Goal: Task Accomplishment & Management: Manage account settings

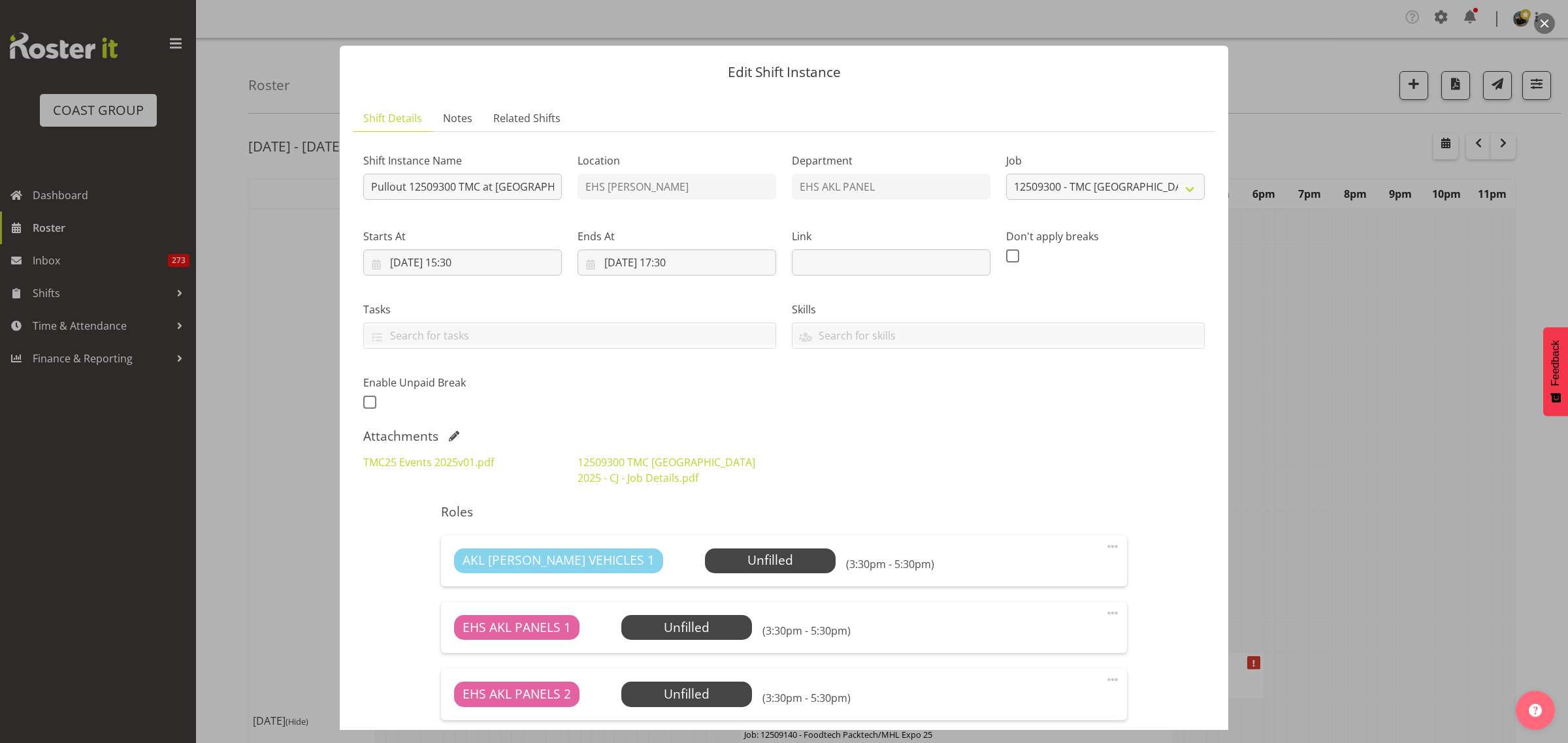
select select "10396"
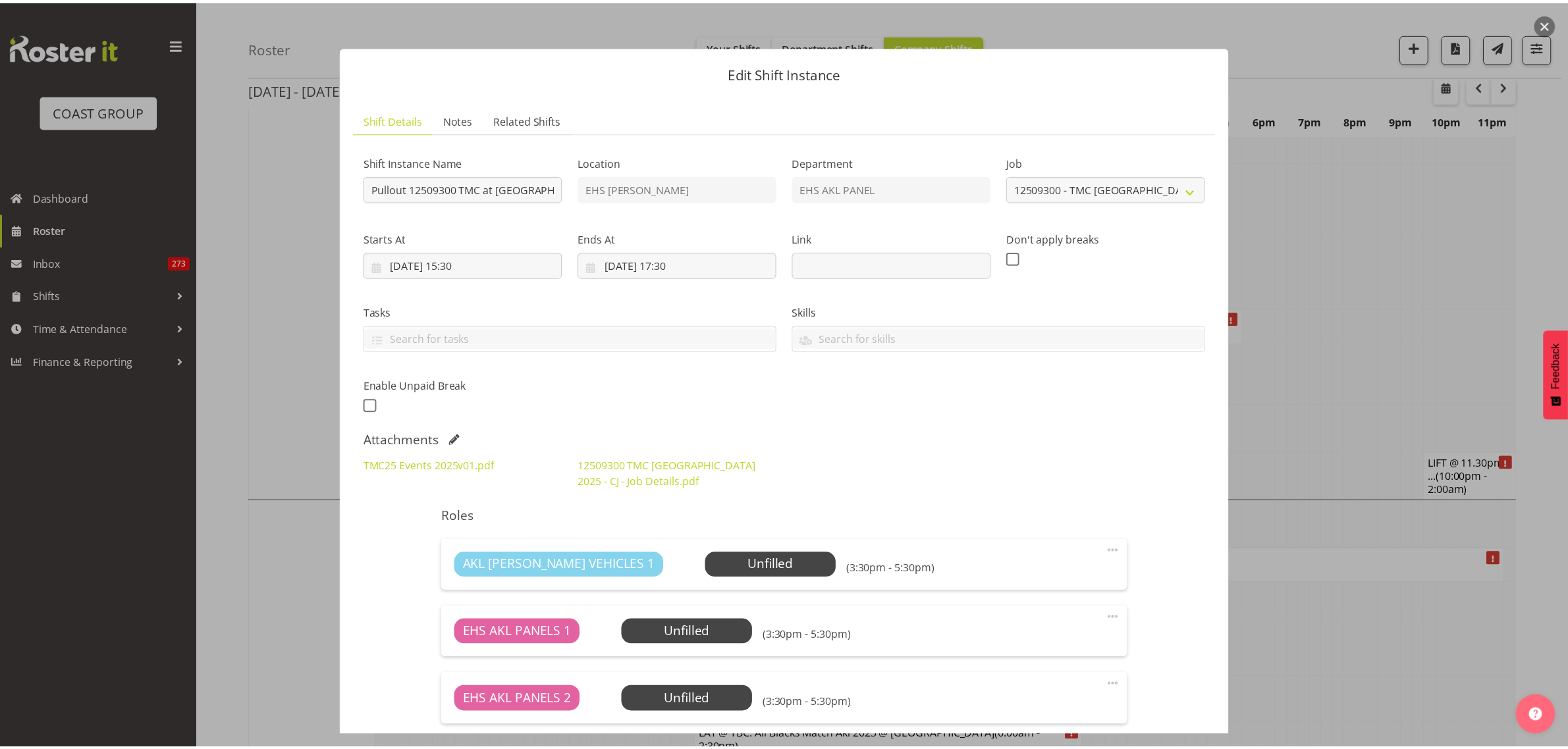
scroll to position [1810, 0]
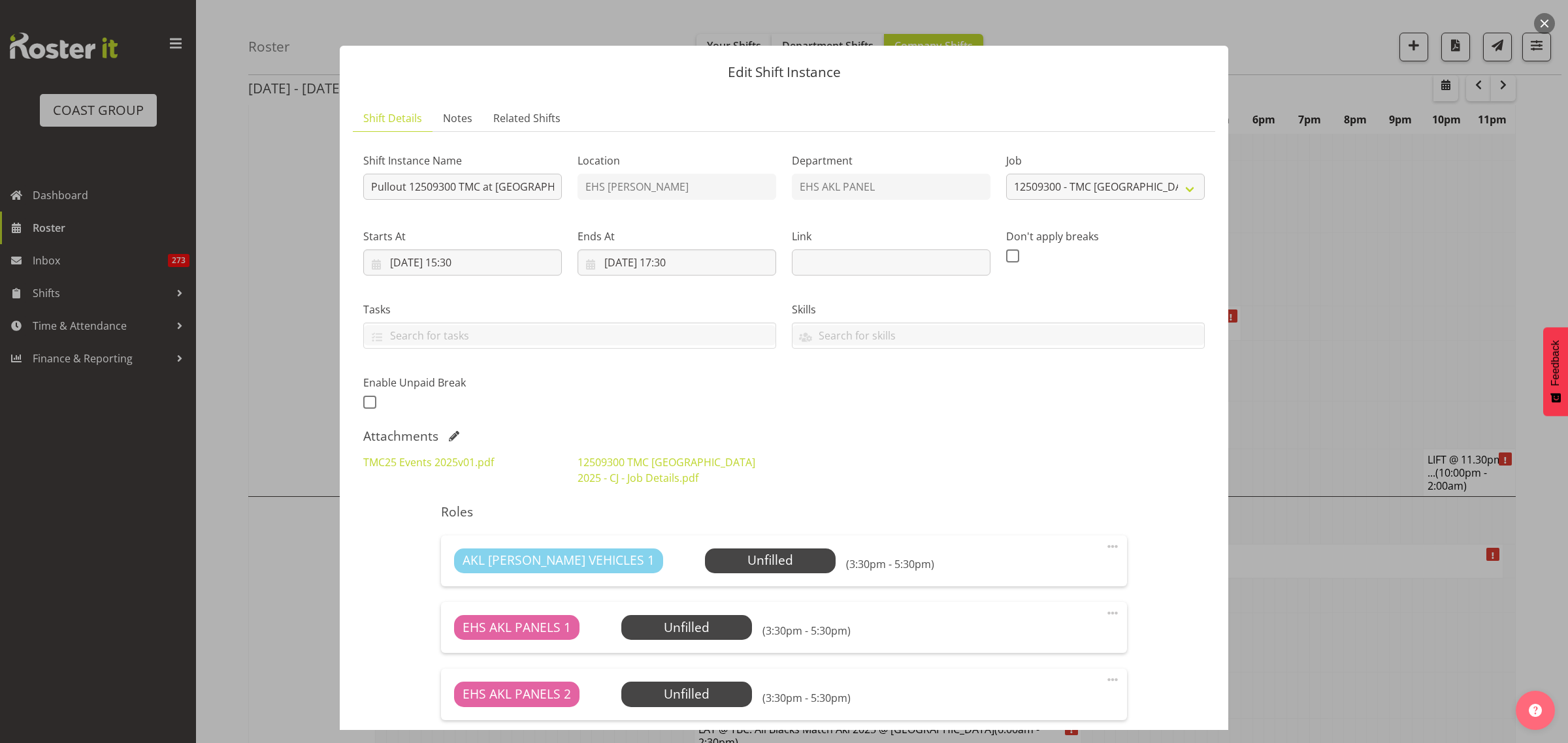
click at [1543, 26] on button "button" at bounding box center [1544, 24] width 21 height 21
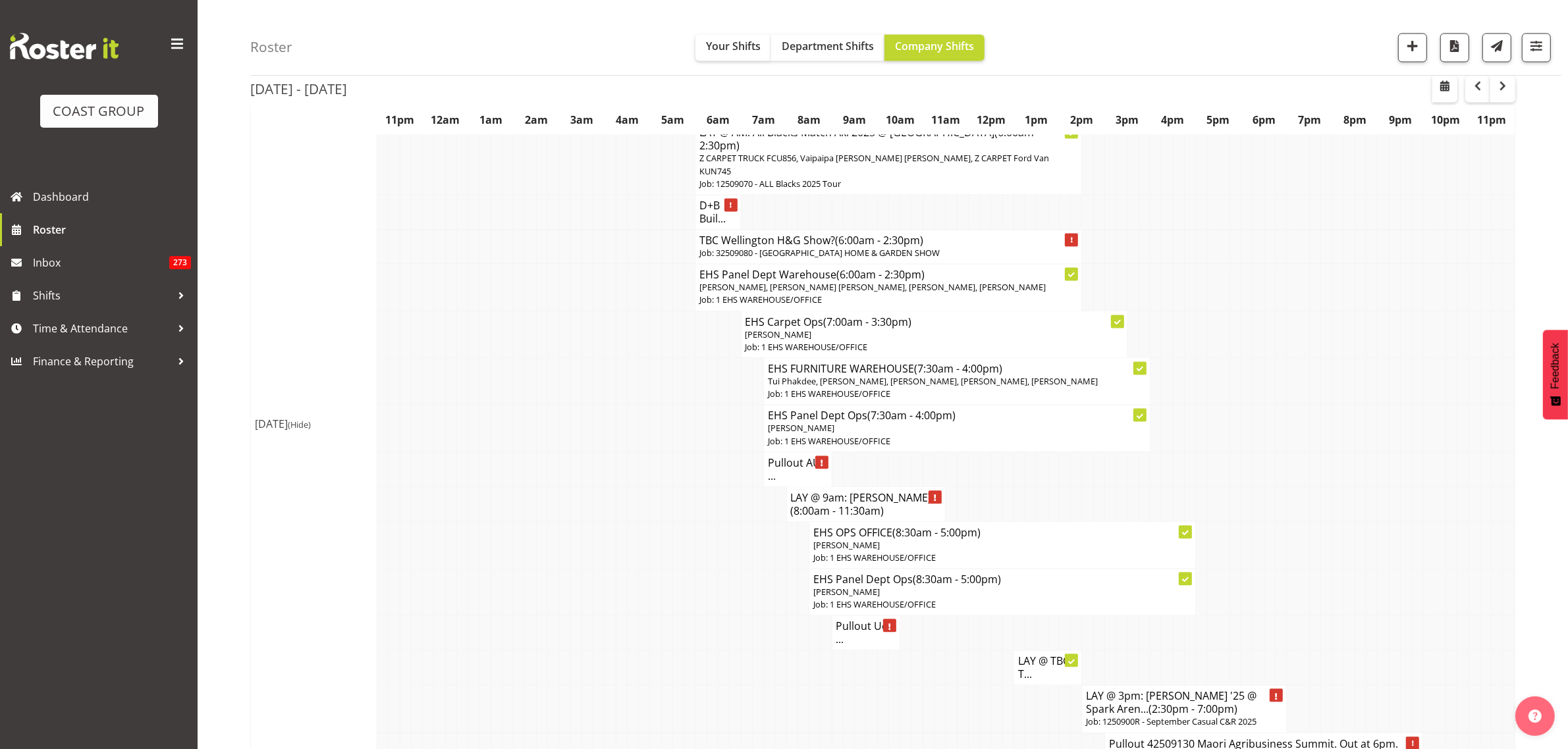
scroll to position [2880, 0]
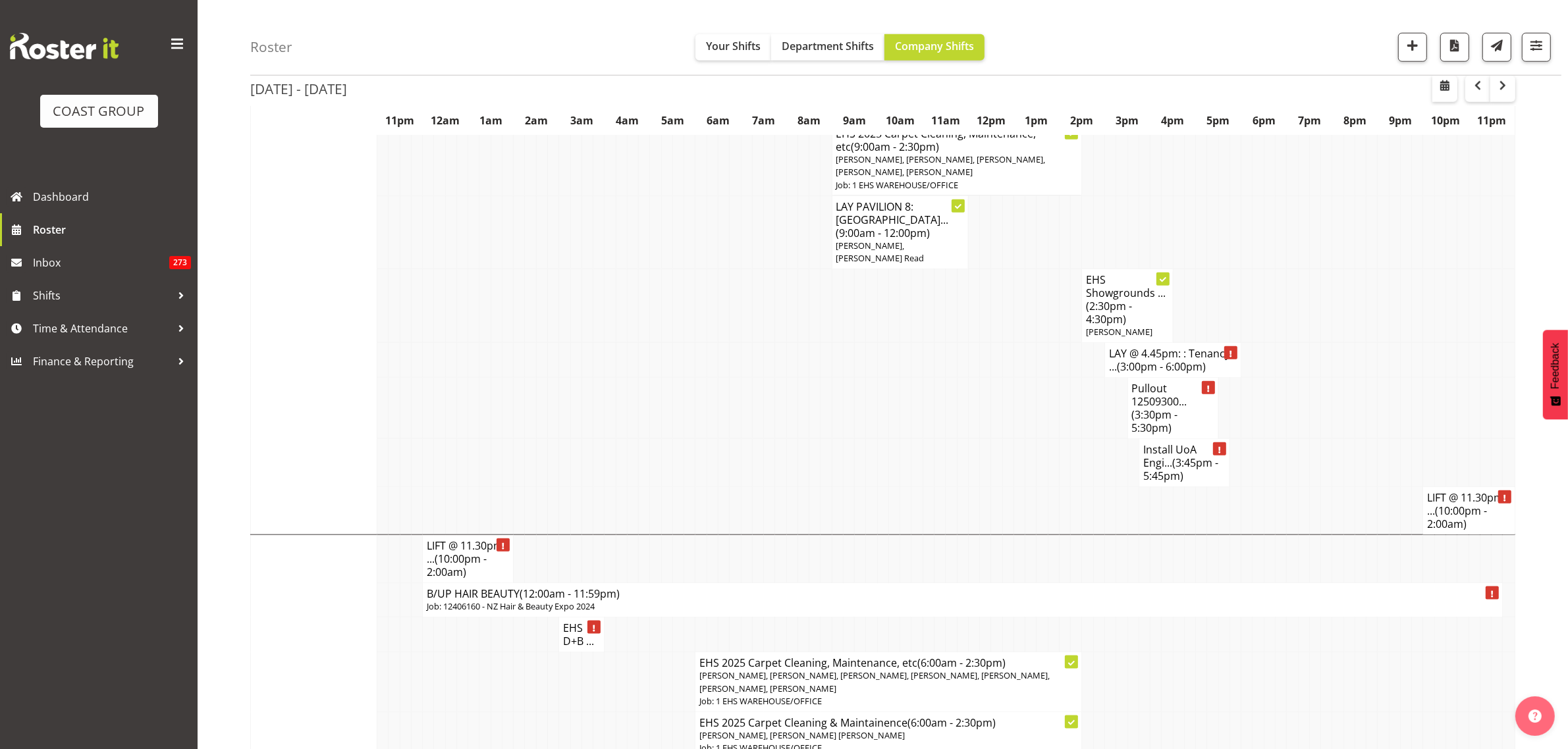
scroll to position [1399, 0]
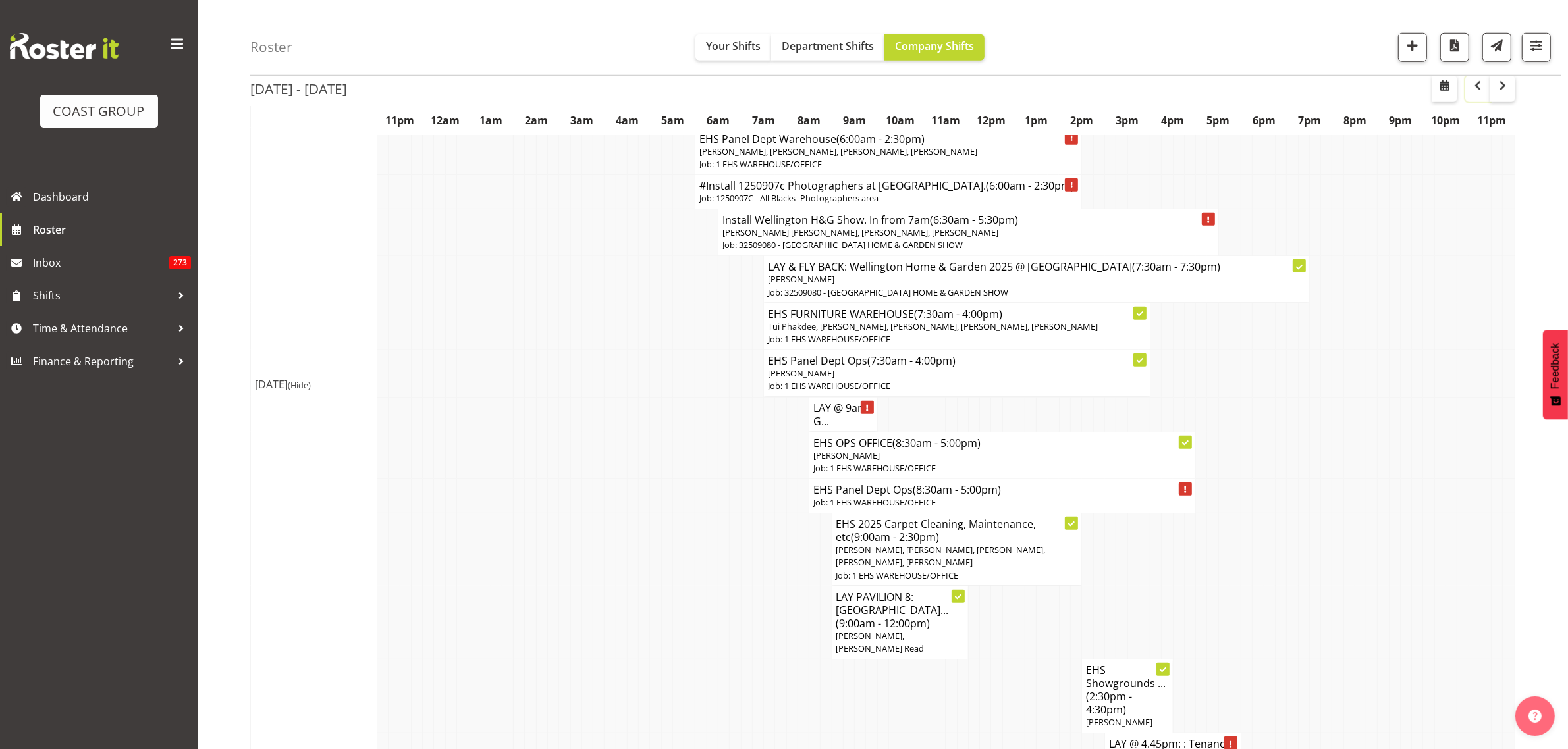
click at [1479, 93] on span "button" at bounding box center [1477, 85] width 16 height 16
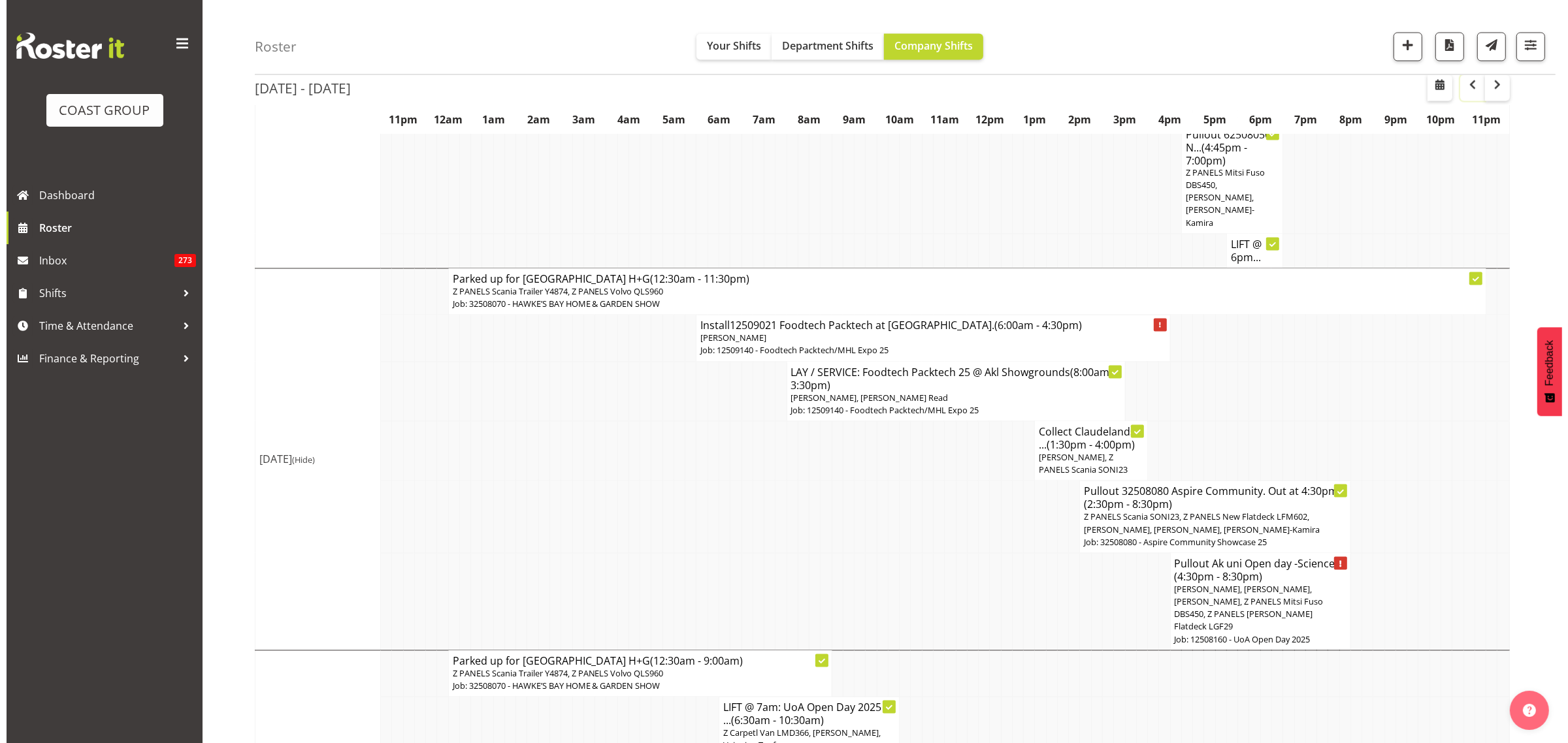
scroll to position [2857, 0]
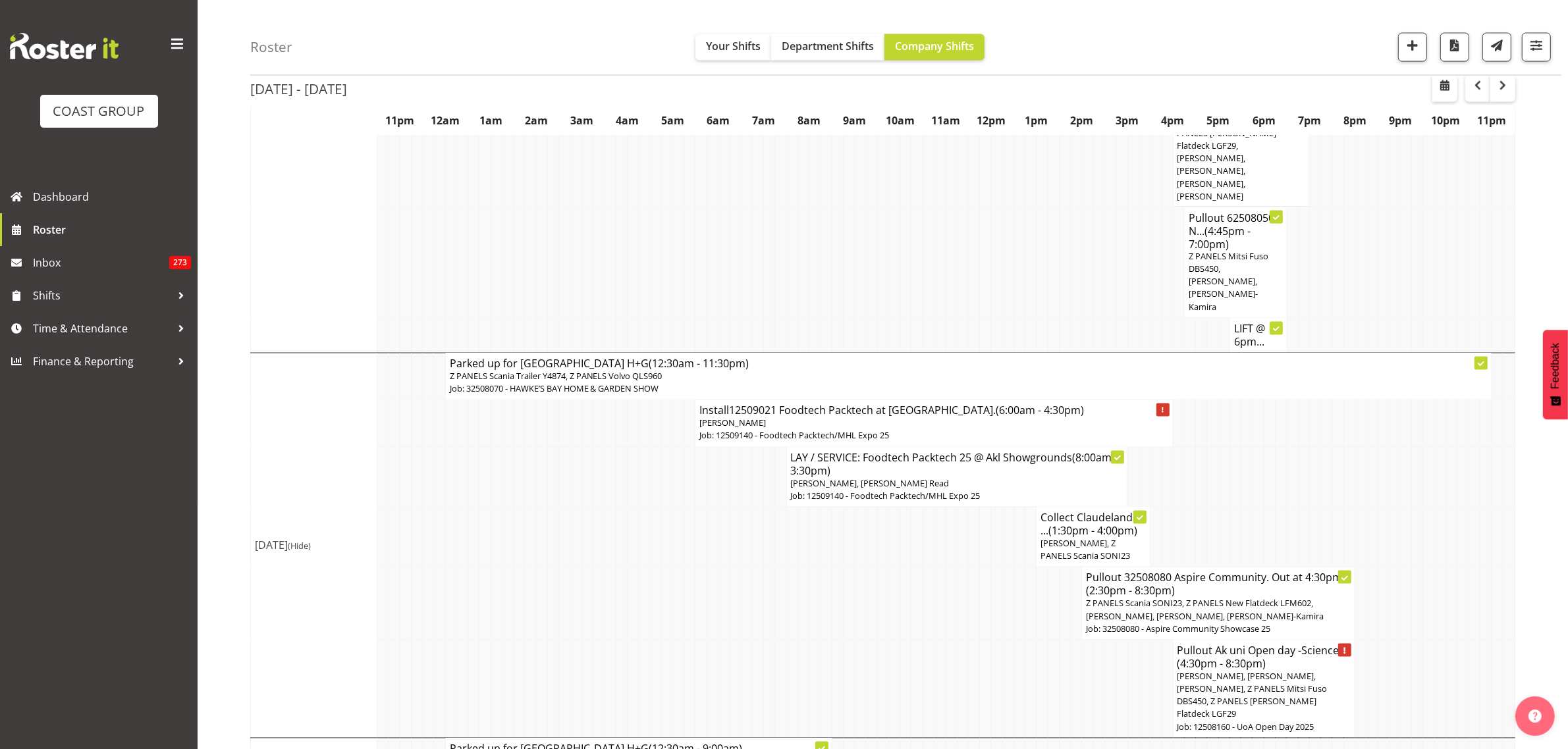
click at [1092, 538] on span "Freddieric Fiel, Z PANELS Scania SONI23" at bounding box center [1086, 550] width 89 height 25
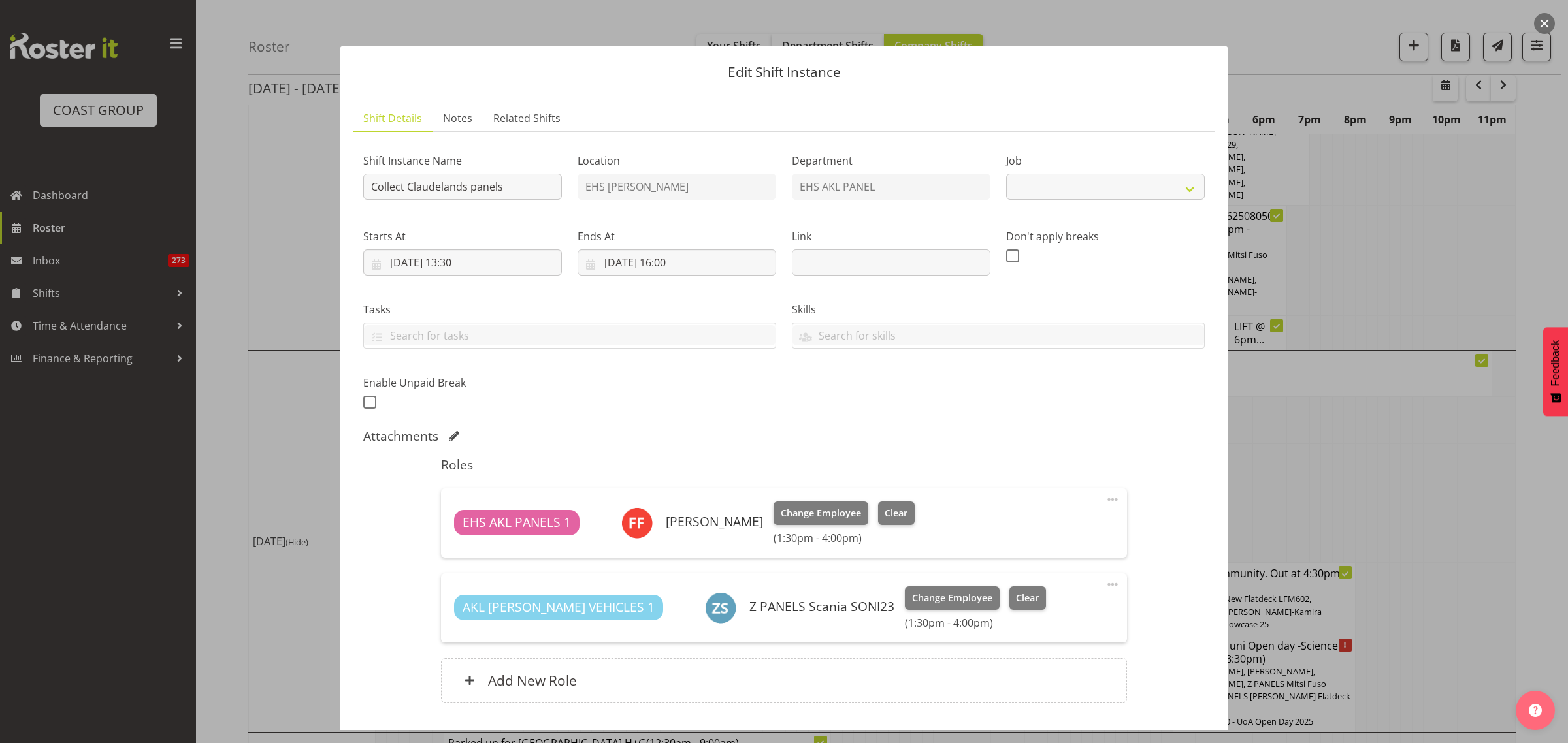
select select "9601"
click at [1542, 28] on button "button" at bounding box center [1544, 24] width 21 height 21
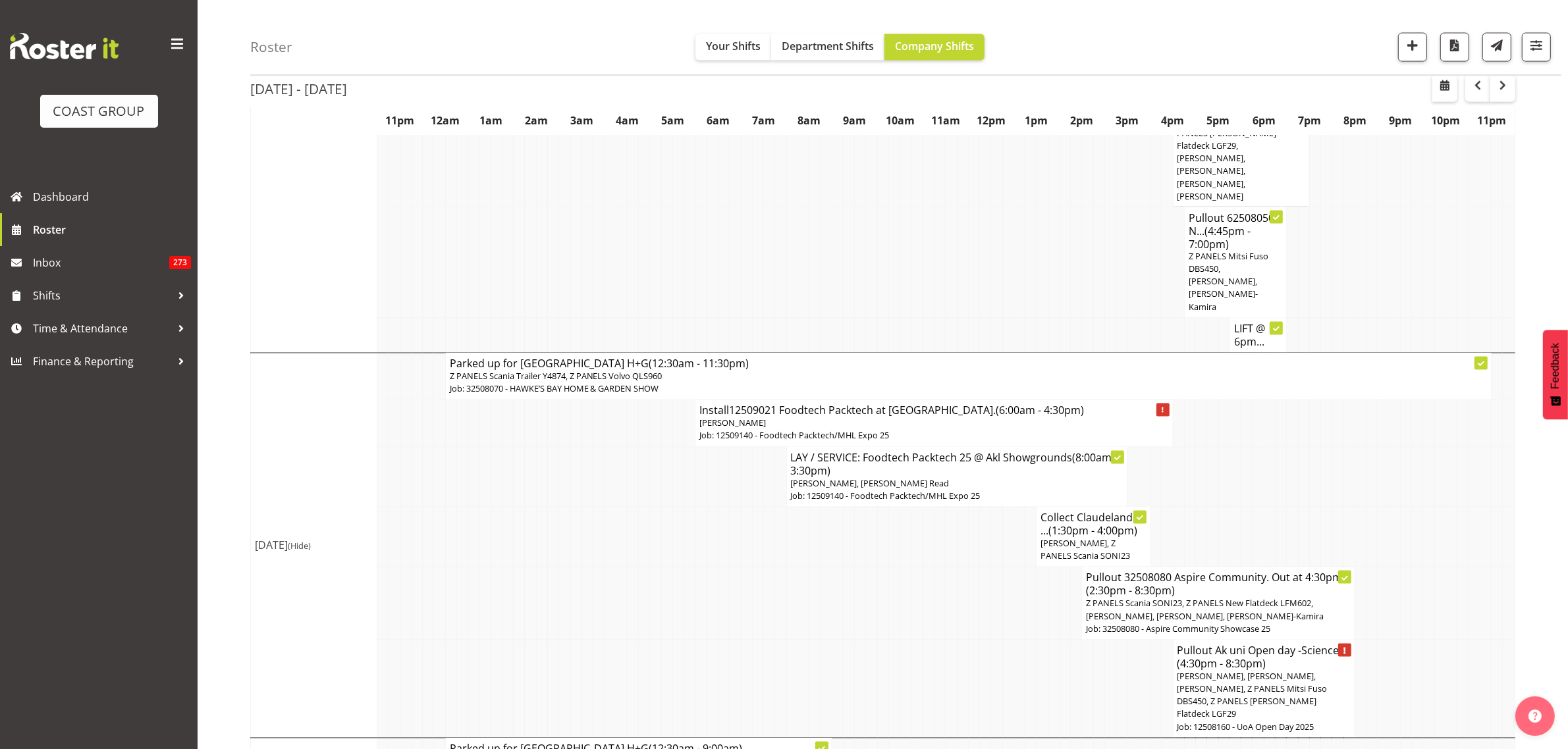
click at [1147, 598] on span "Z PANELS Scania SONI23, Z PANELS New Flatdeck LFM602, Freddieric Fiel, Matthieu…" at bounding box center [1205, 610] width 238 height 25
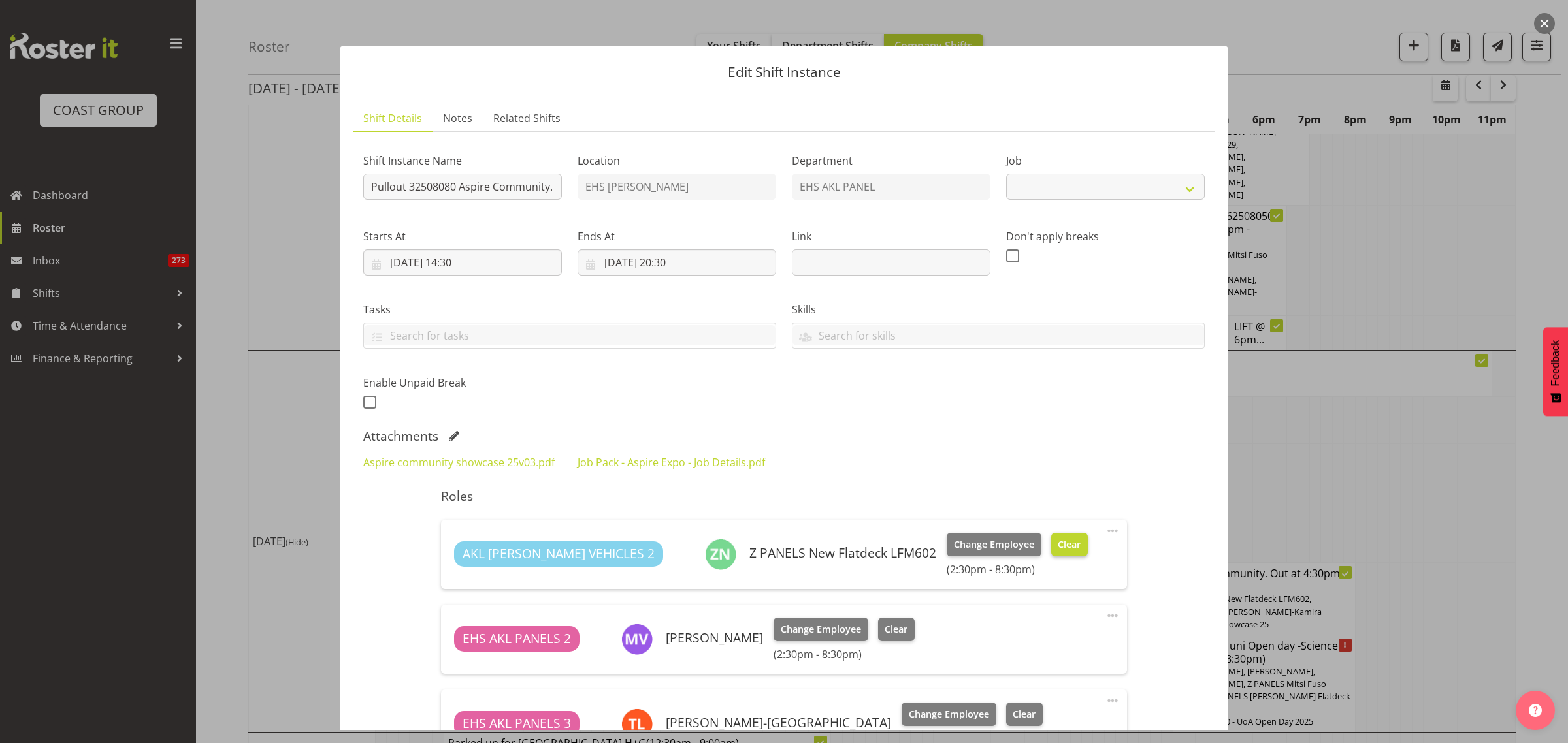
select select "9938"
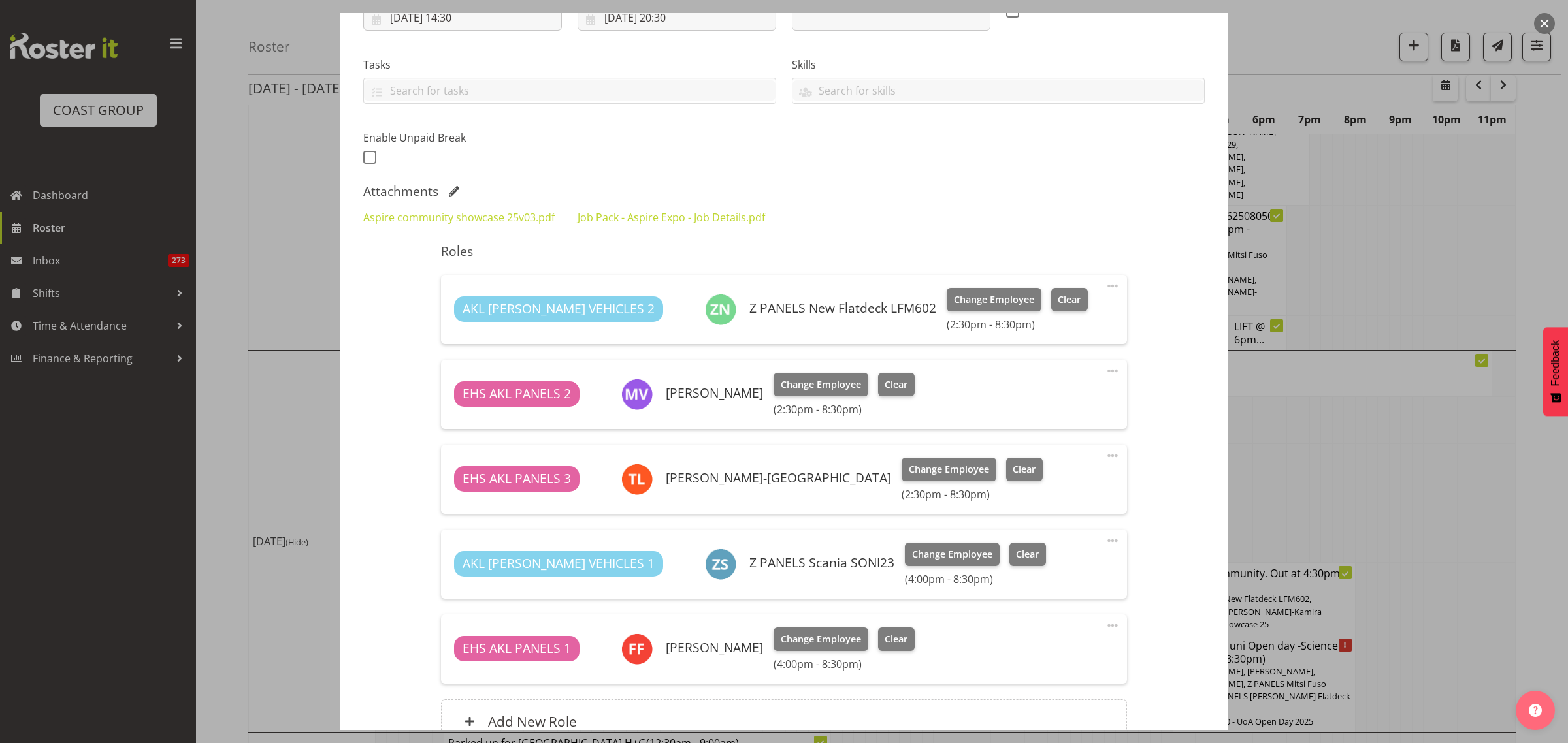
scroll to position [81, 0]
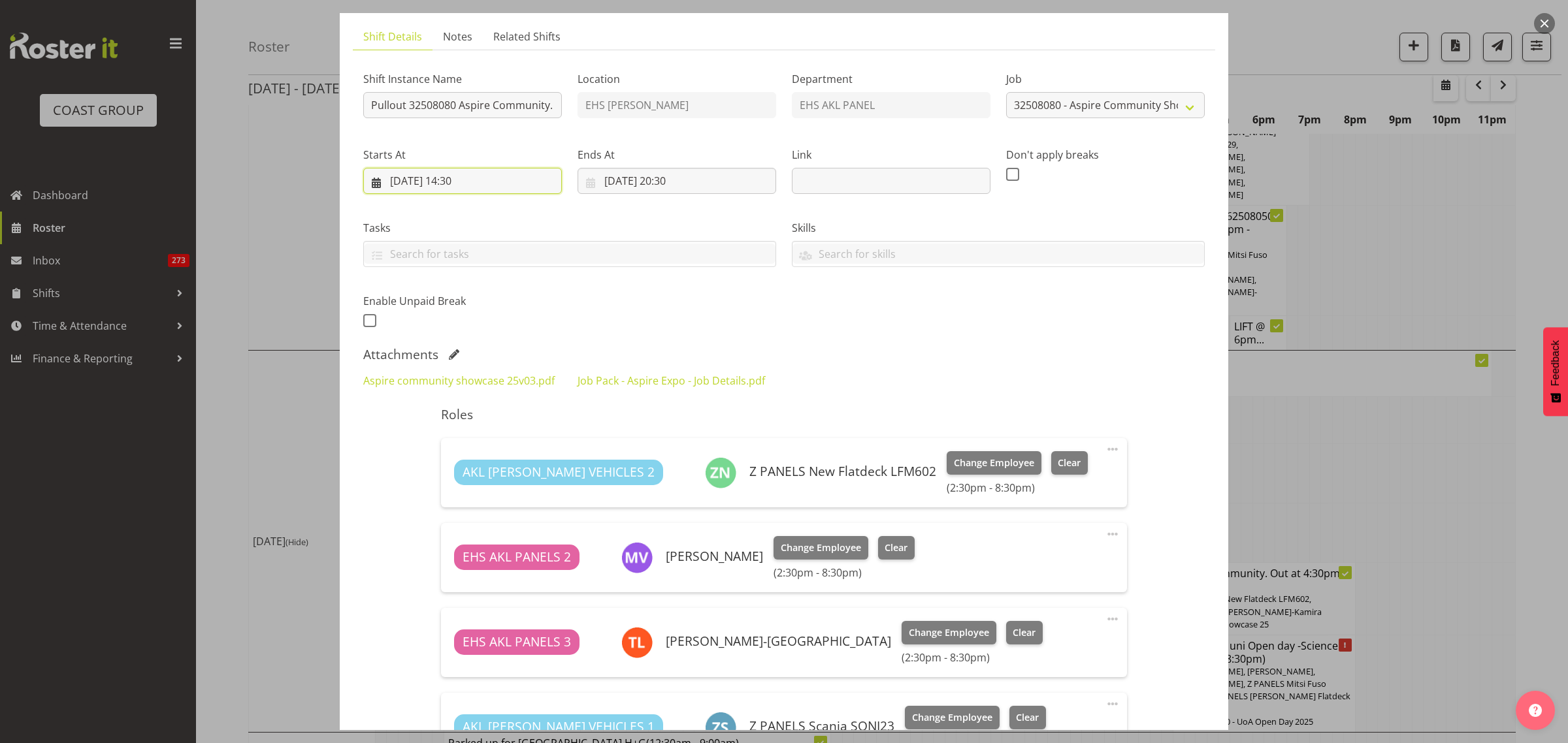
click at [518, 184] on input "30/08/2025, 14:30" at bounding box center [462, 180] width 199 height 26
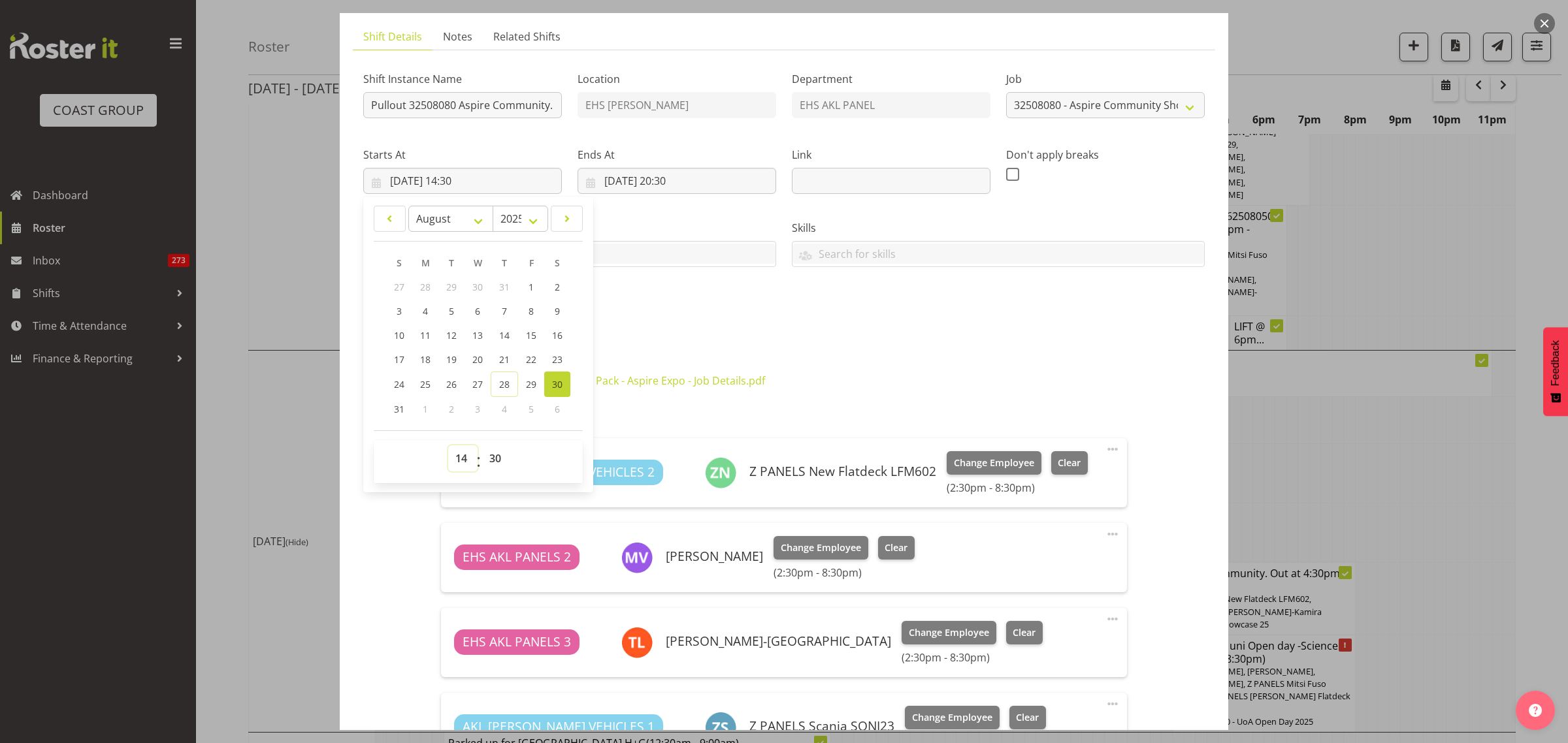
click at [464, 461] on select "00 01 02 03 04 05 06 07 08 09 10 11 12 13 14 15 16 17 18 19 20 21 22 23" at bounding box center [463, 458] width 30 height 26
select select "16"
click at [448, 445] on select "00 01 02 03 04 05 06 07 08 09 10 11 12 13 14 15 16 17 18 19 20 21 22 23" at bounding box center [463, 458] width 30 height 26
type input "30/08/2025, 16:30"
click at [492, 459] on select "00 01 02 03 04 05 06 07 08 09 10 11 12 13 14 15 16 17 18 19 20 21 22 23 24 25 2…" at bounding box center [497, 458] width 30 height 26
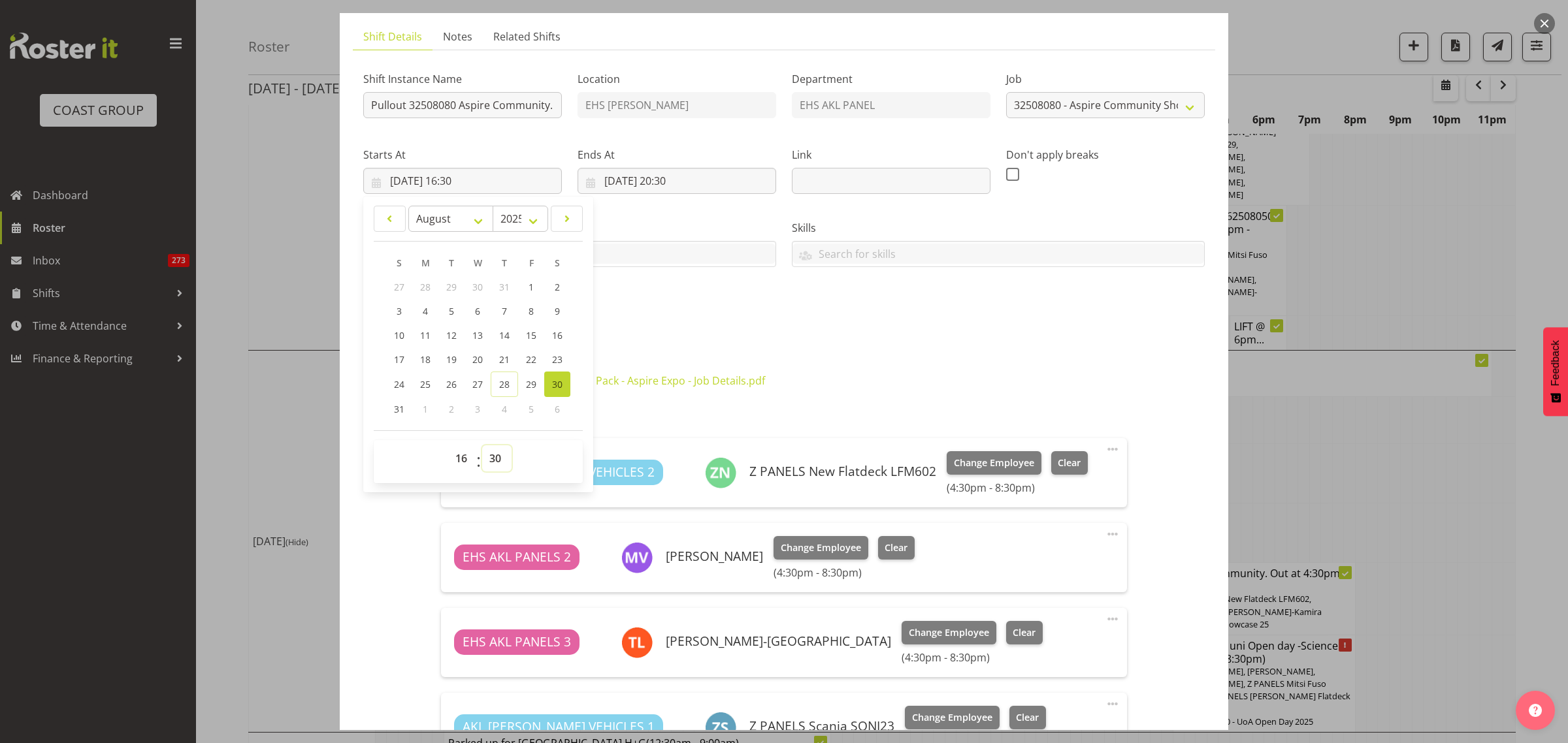
select select "0"
click at [482, 445] on select "00 01 02 03 04 05 06 07 08 09 10 11 12 13 14 15 16 17 18 19 20 21 22 23 24 25 2…" at bounding box center [497, 458] width 30 height 26
type input "30/08/2025, 16:00"
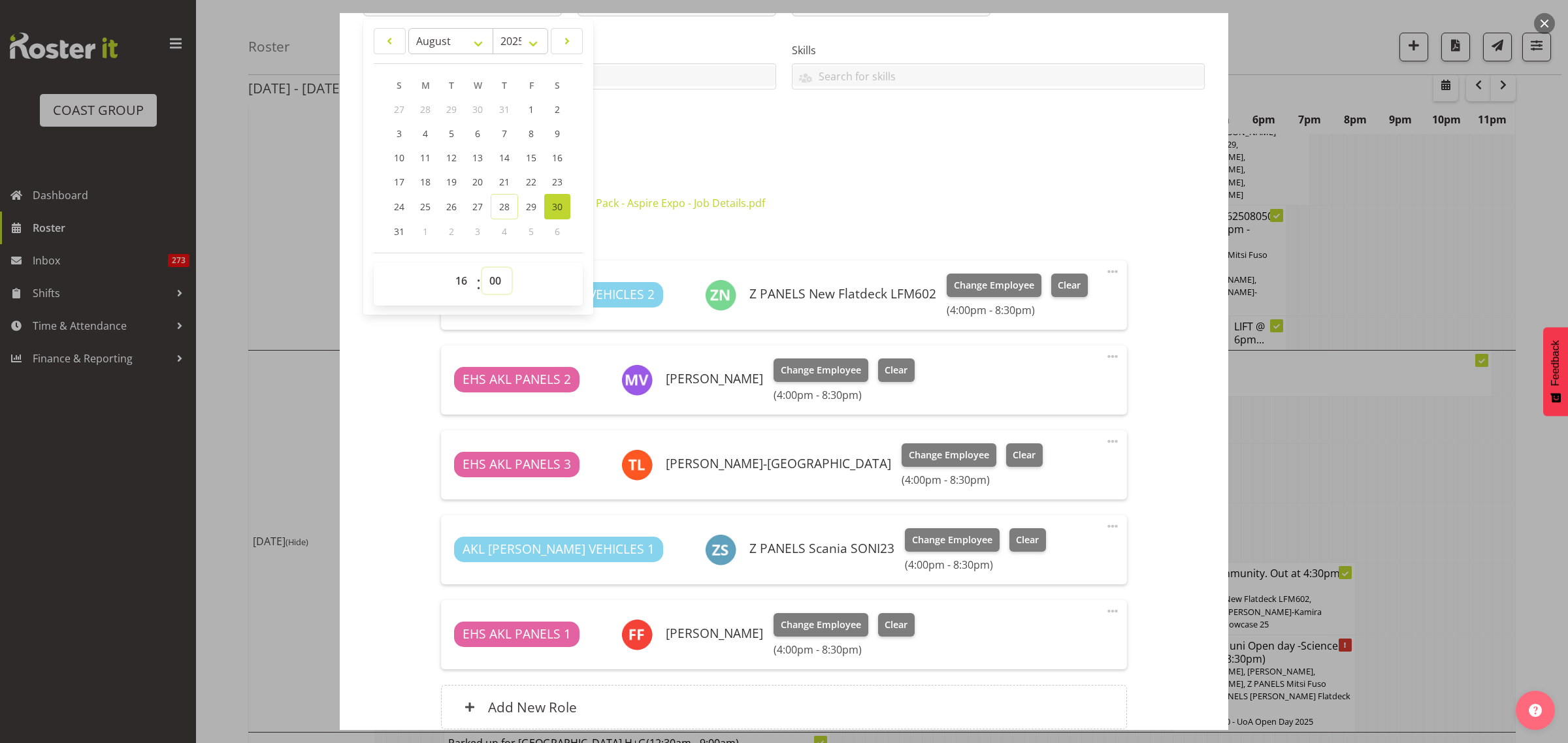
scroll to position [374, 0]
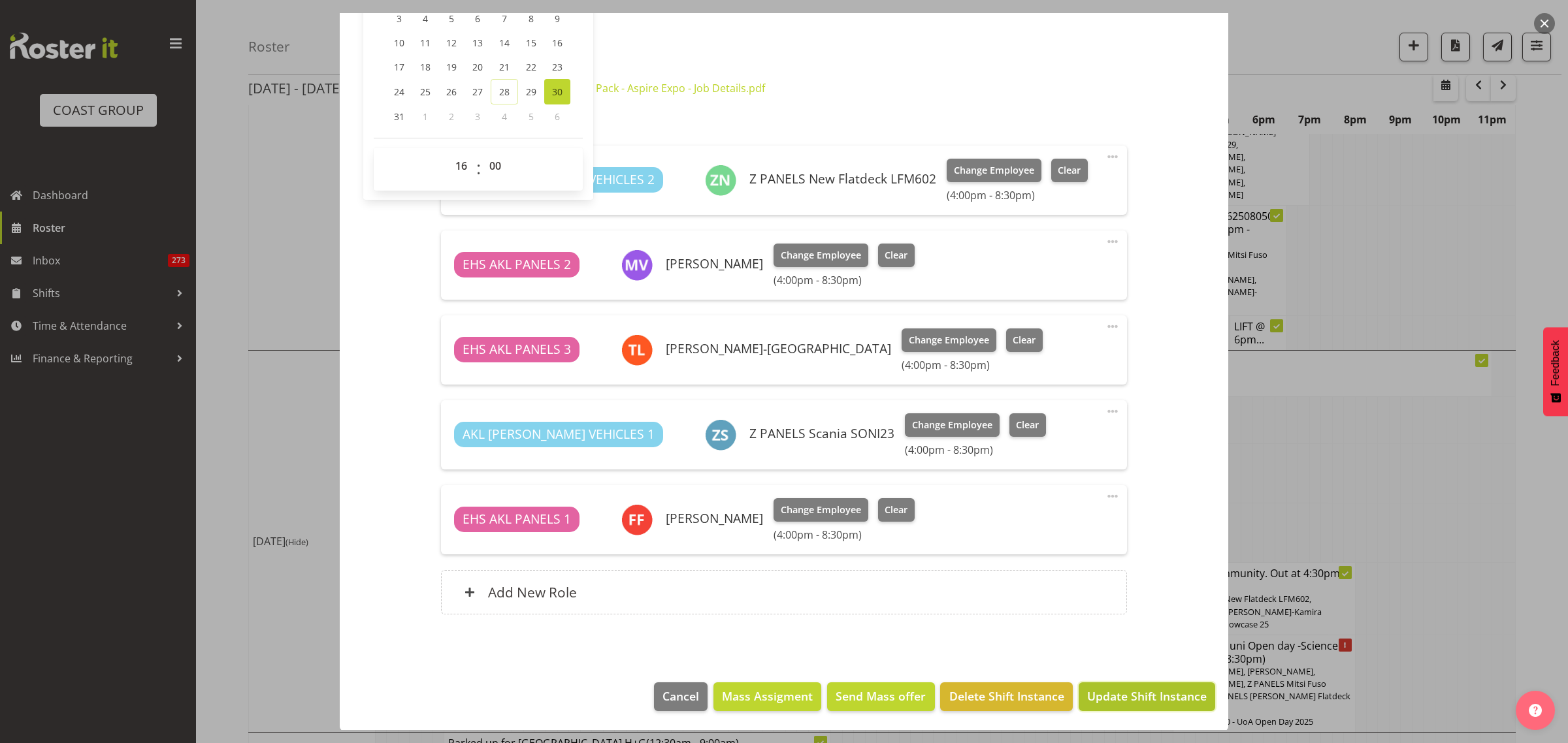
click at [1129, 697] on span "Update Shift Instance" at bounding box center [1147, 696] width 120 height 17
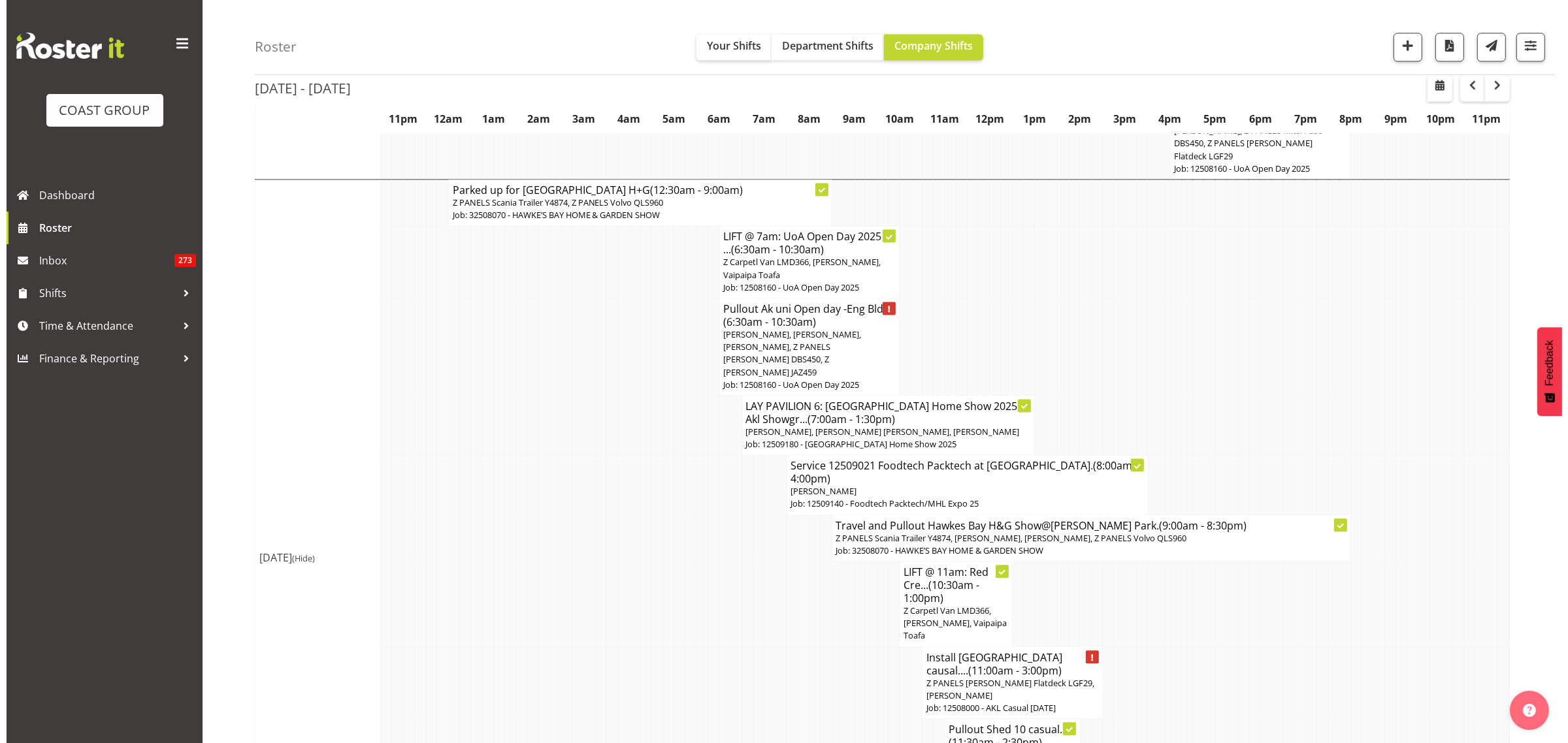
scroll to position [3444, 0]
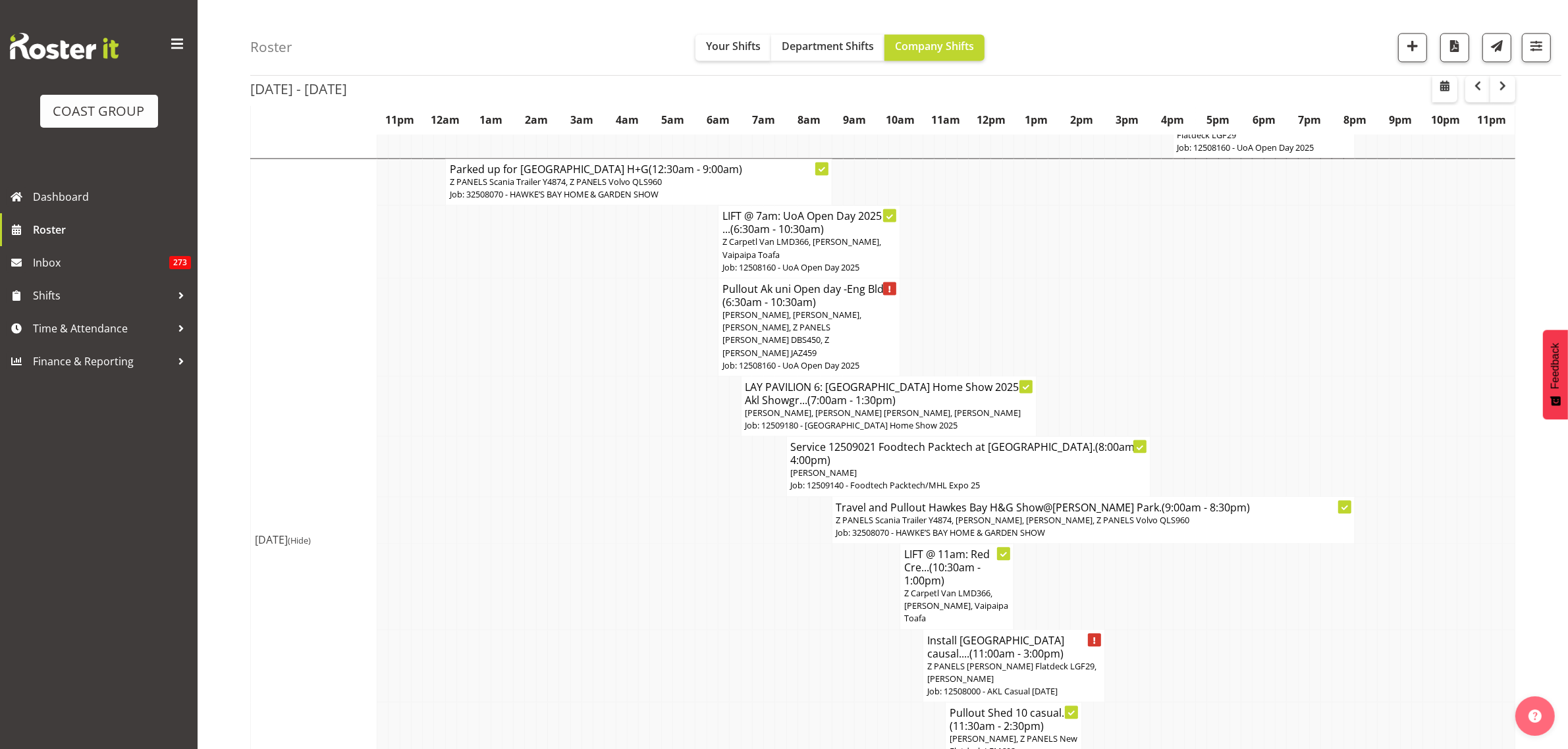
click at [1018, 660] on span "Z PANELS Mitsy Flatdeck LGF29, Jeremy Zhu" at bounding box center [1012, 672] width 169 height 25
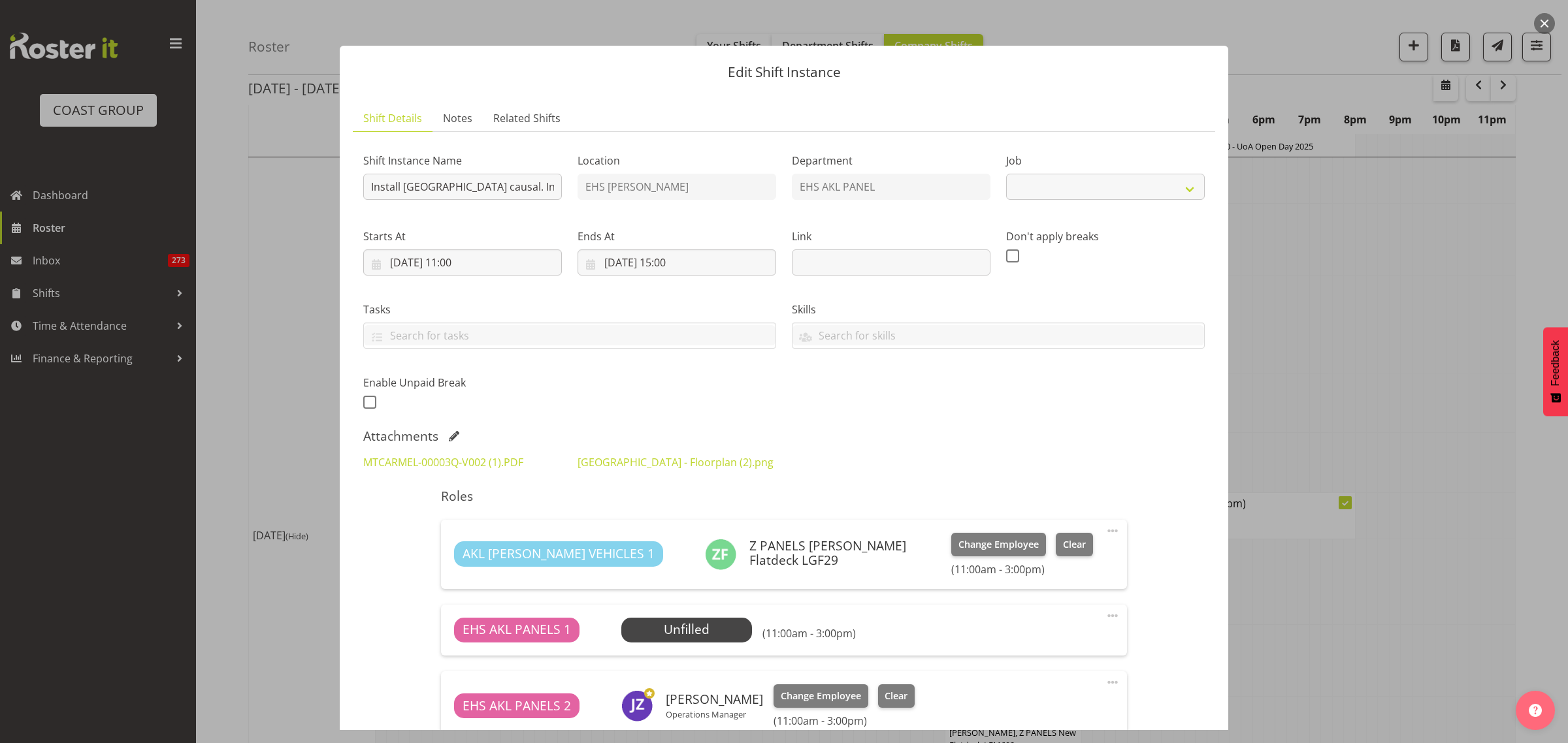
select select "8652"
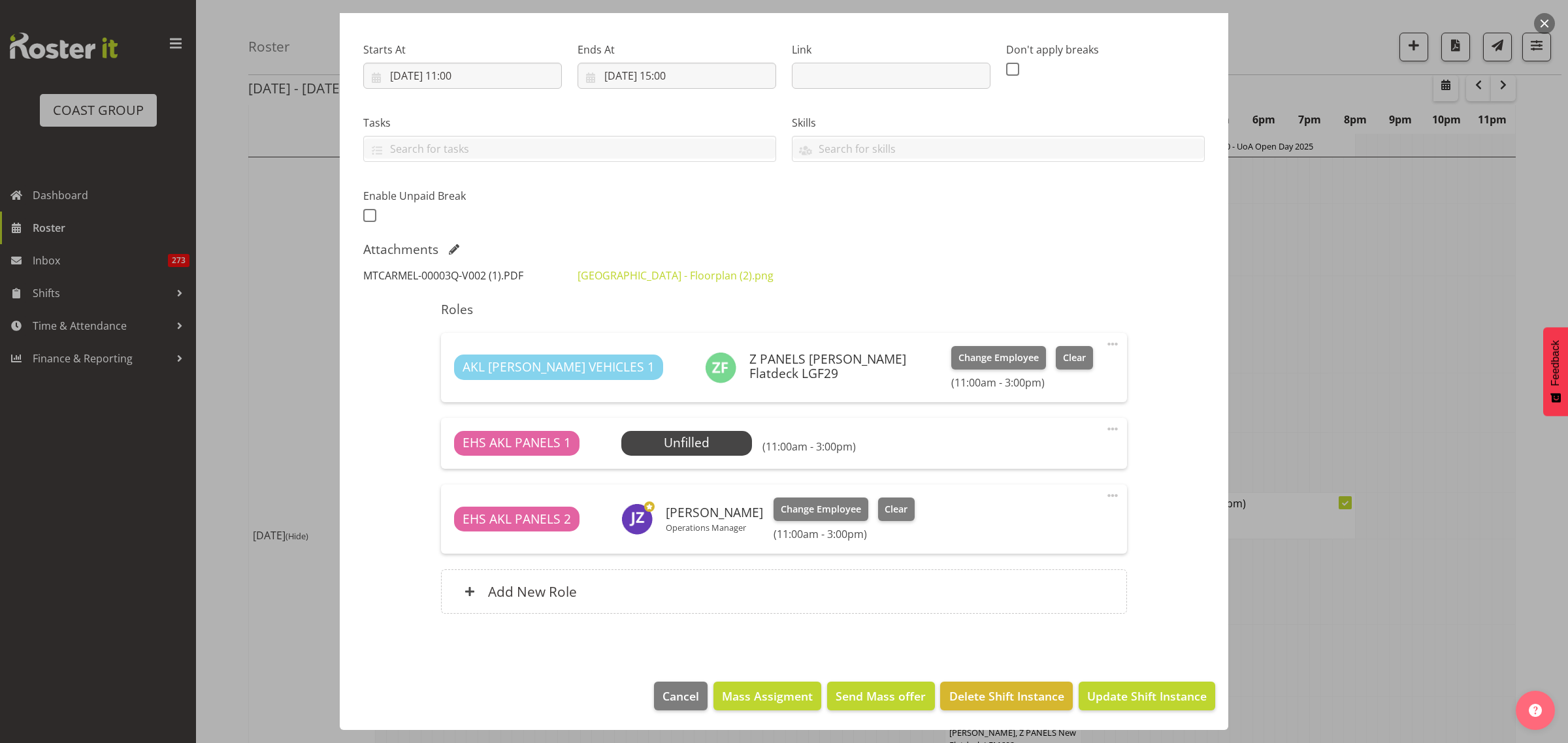
click at [453, 276] on link "MTCARMEL-00003Q-V002 (1).PDF" at bounding box center [443, 275] width 160 height 14
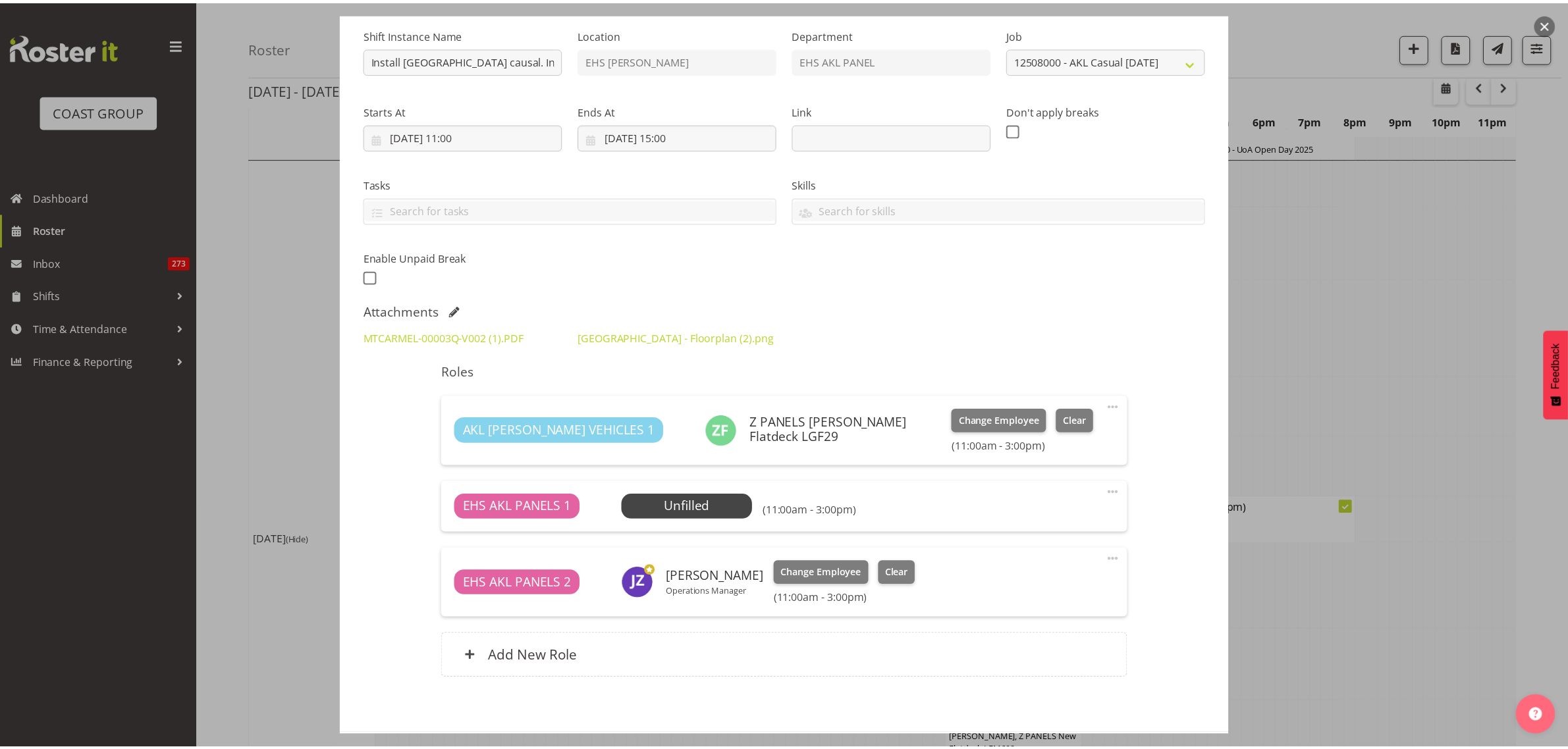
scroll to position [106, 0]
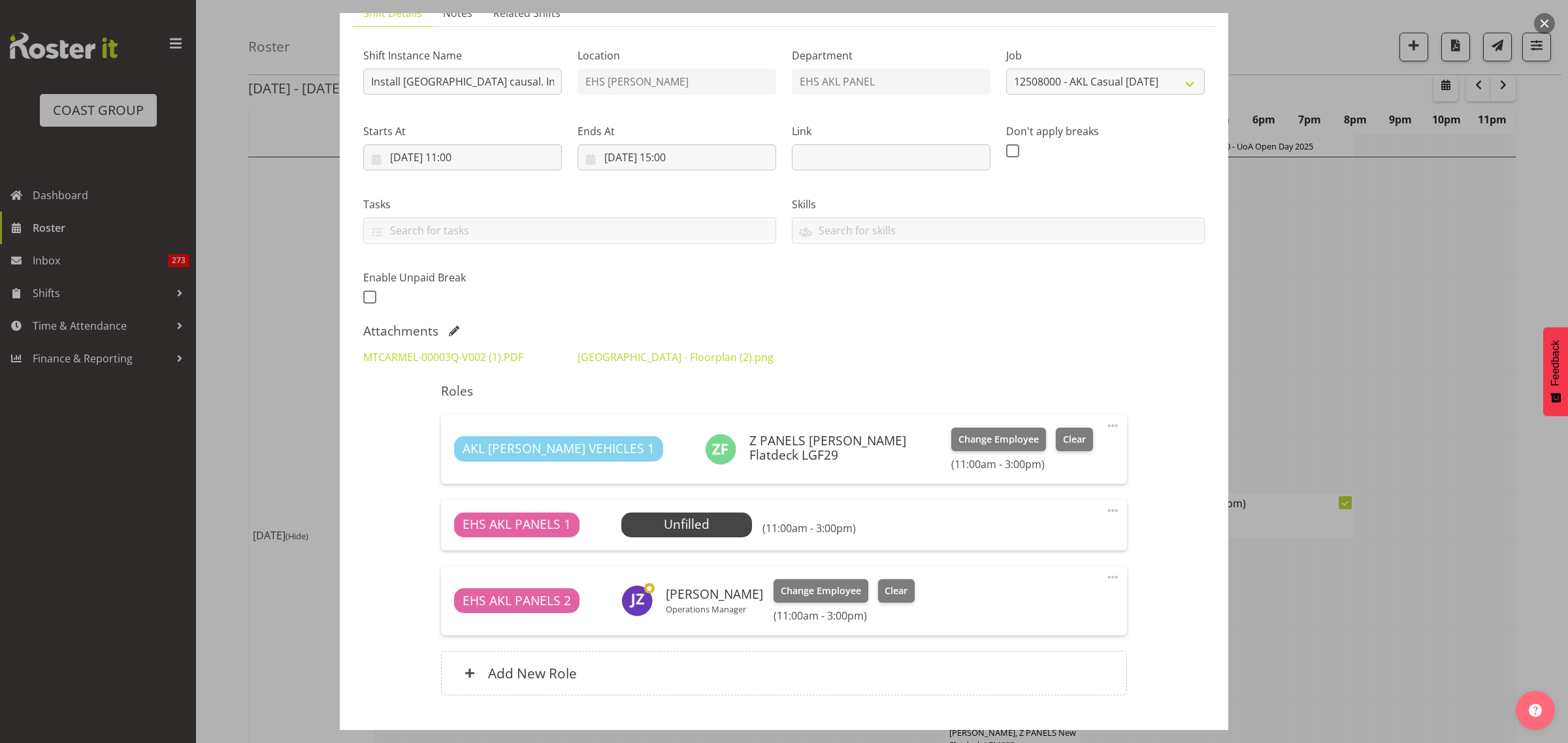
click at [1546, 26] on button "button" at bounding box center [1544, 24] width 21 height 21
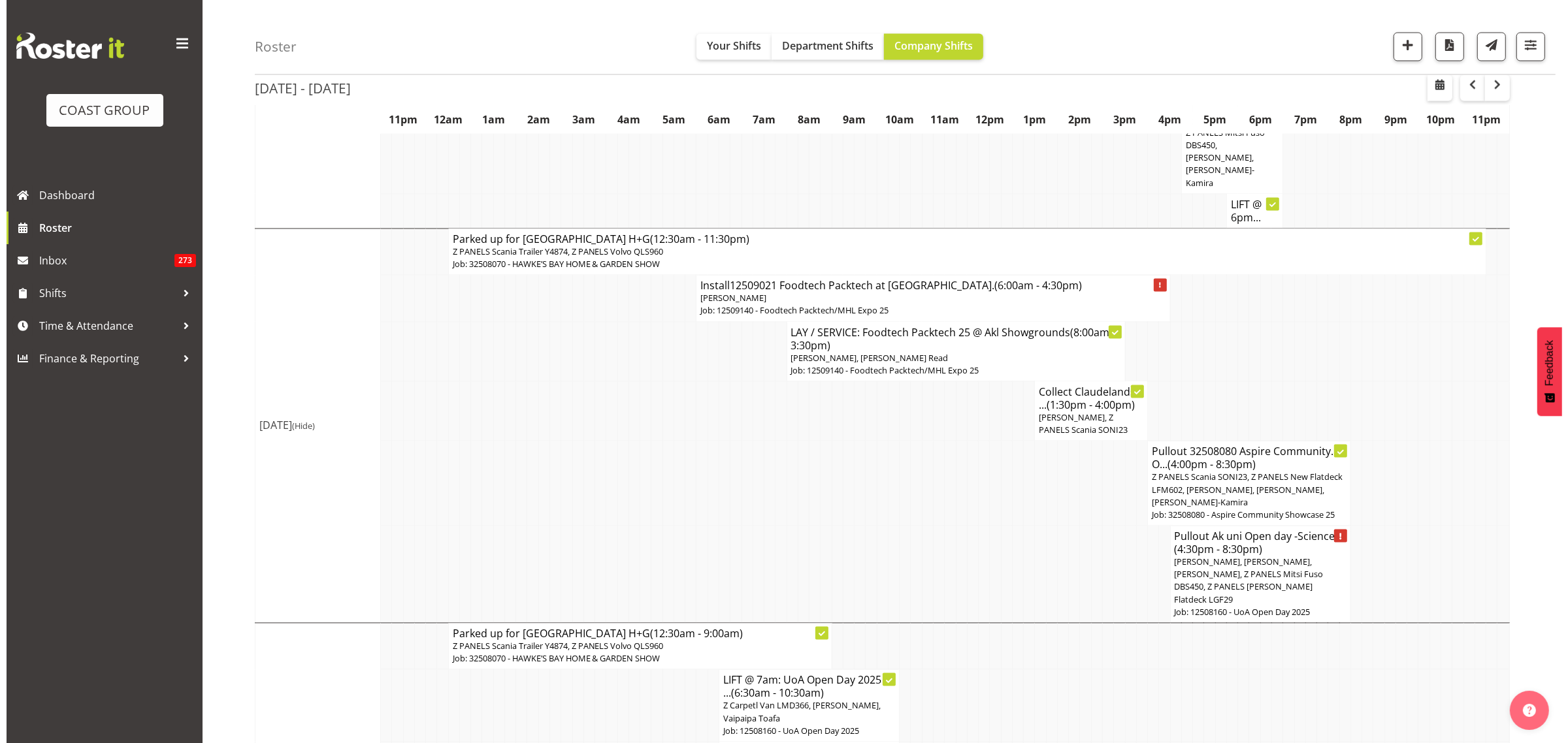
scroll to position [2873, 0]
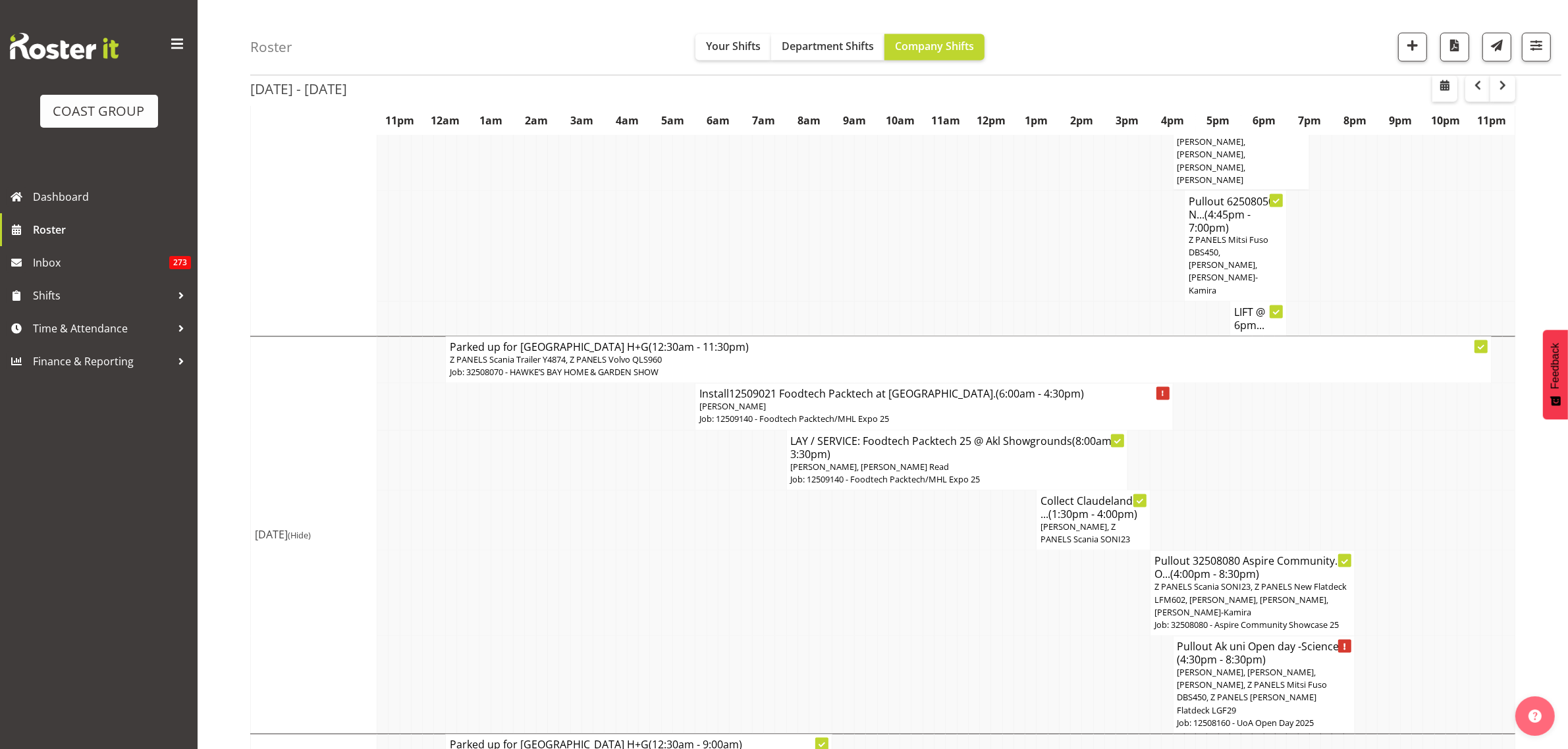
click at [1102, 522] on span "Freddieric Fiel, Z PANELS Scania SONI23" at bounding box center [1086, 534] width 89 height 25
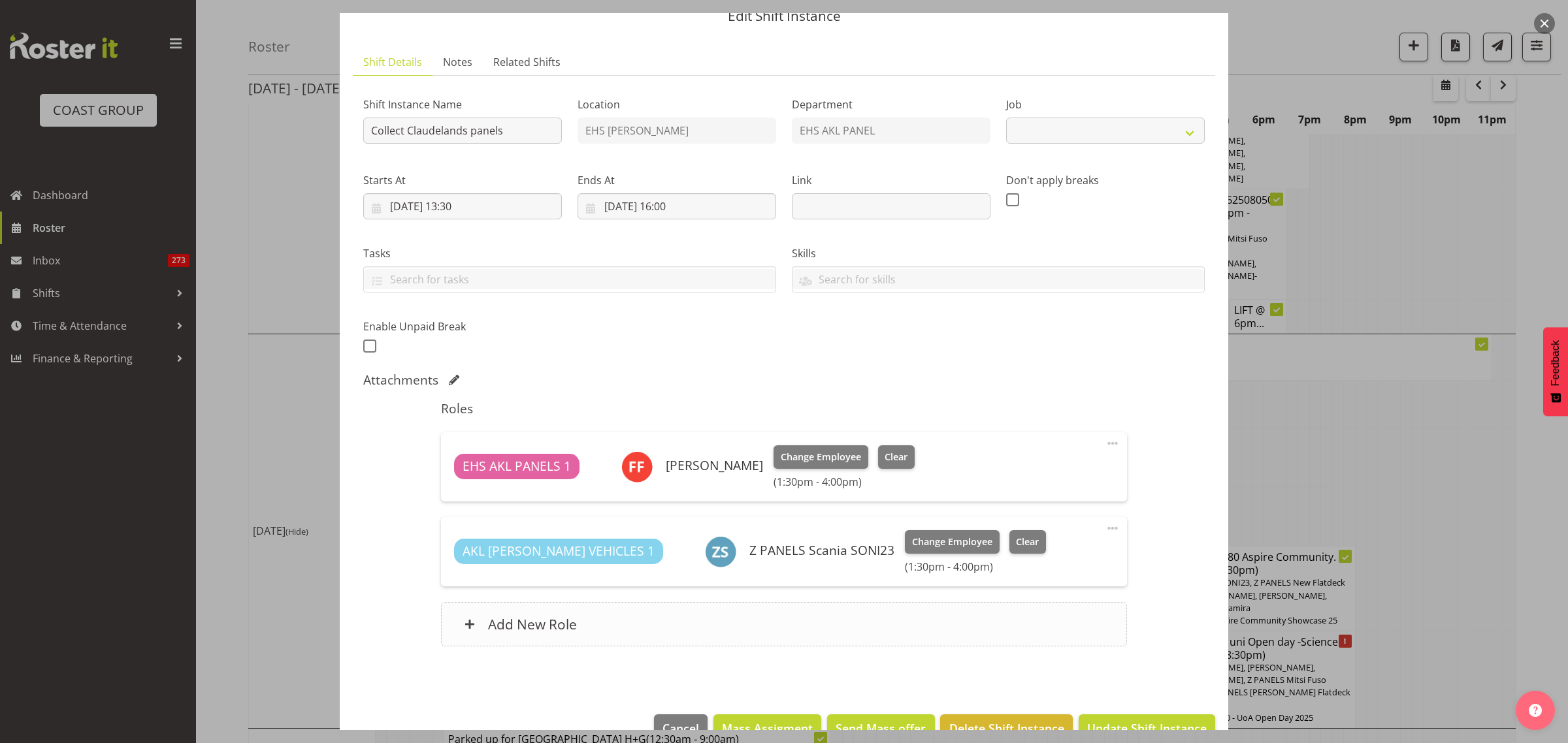
select select "9601"
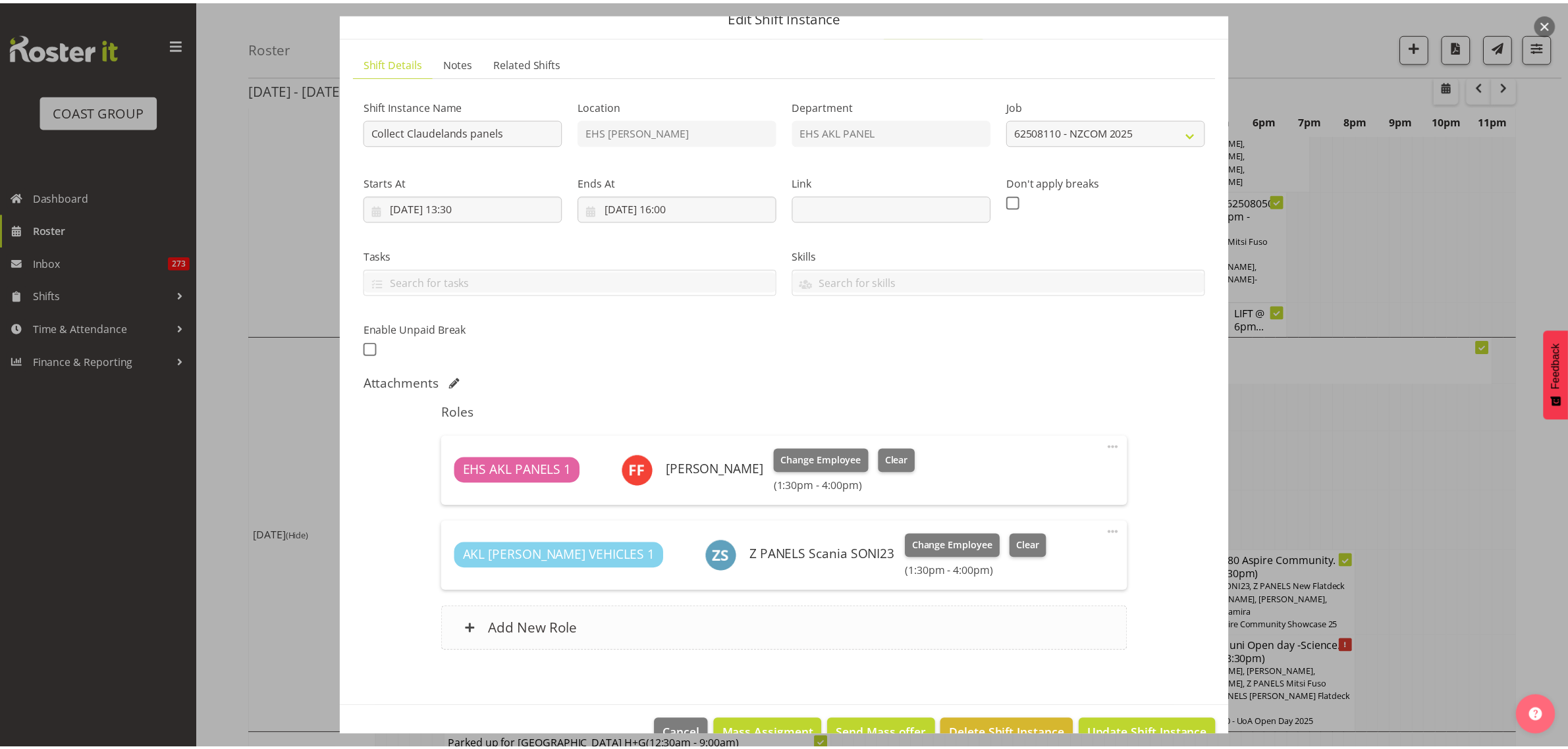
scroll to position [89, 0]
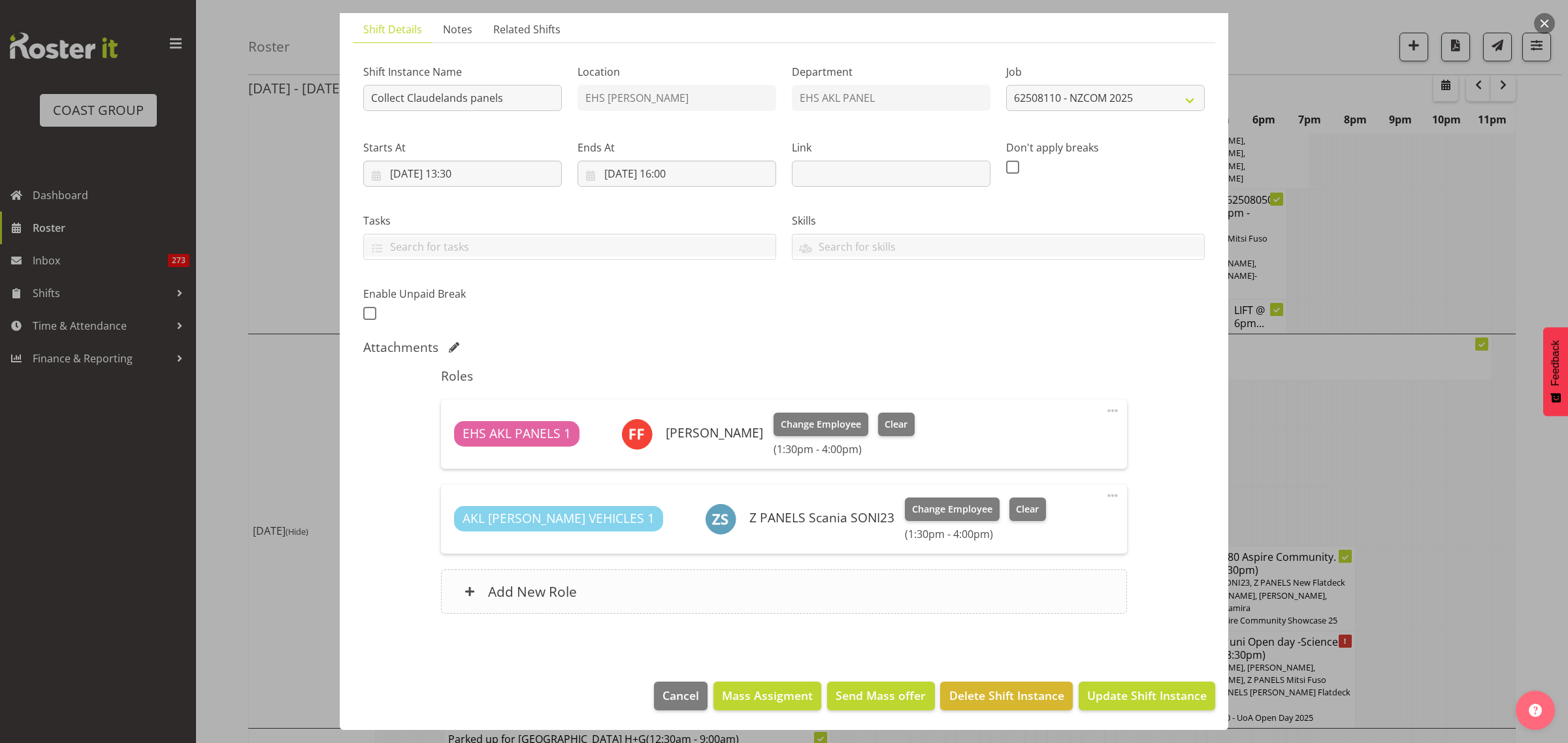
click at [814, 596] on div "Add New Role" at bounding box center [783, 591] width 686 height 44
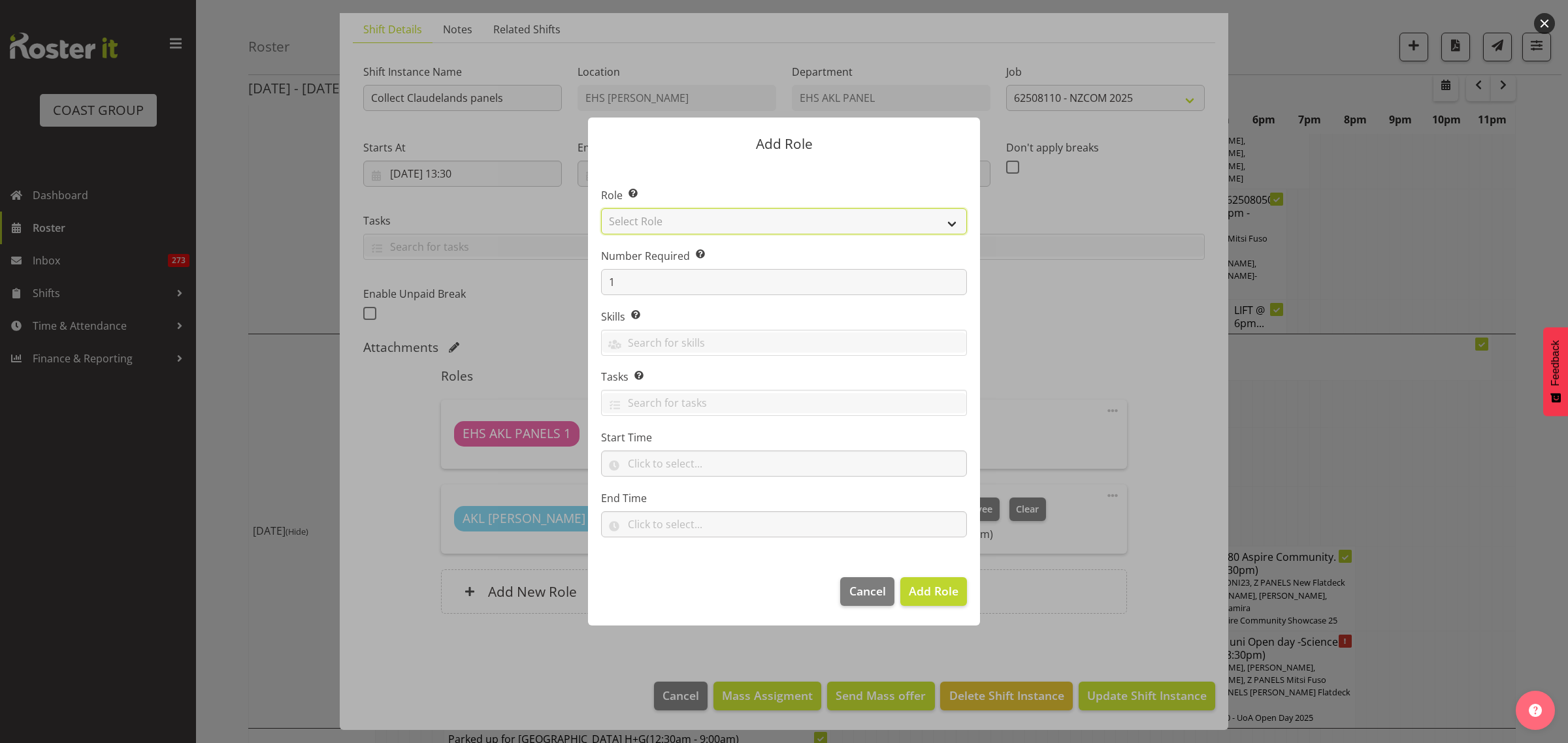
click at [952, 223] on select "Select Role ACCOUNT MANAGER ACCOUNT MANAGER DW ACCOUNTS AKL DIANNA VEHICLES AKL…" at bounding box center [784, 221] width 366 height 26
select select "81"
click at [601, 208] on select "Select Role ACCOUNT MANAGER ACCOUNT MANAGER DW ACCOUNTS AKL DIANNA VEHICLES AKL…" at bounding box center [784, 221] width 366 height 26
click at [934, 596] on span "Add Role" at bounding box center [933, 591] width 50 height 16
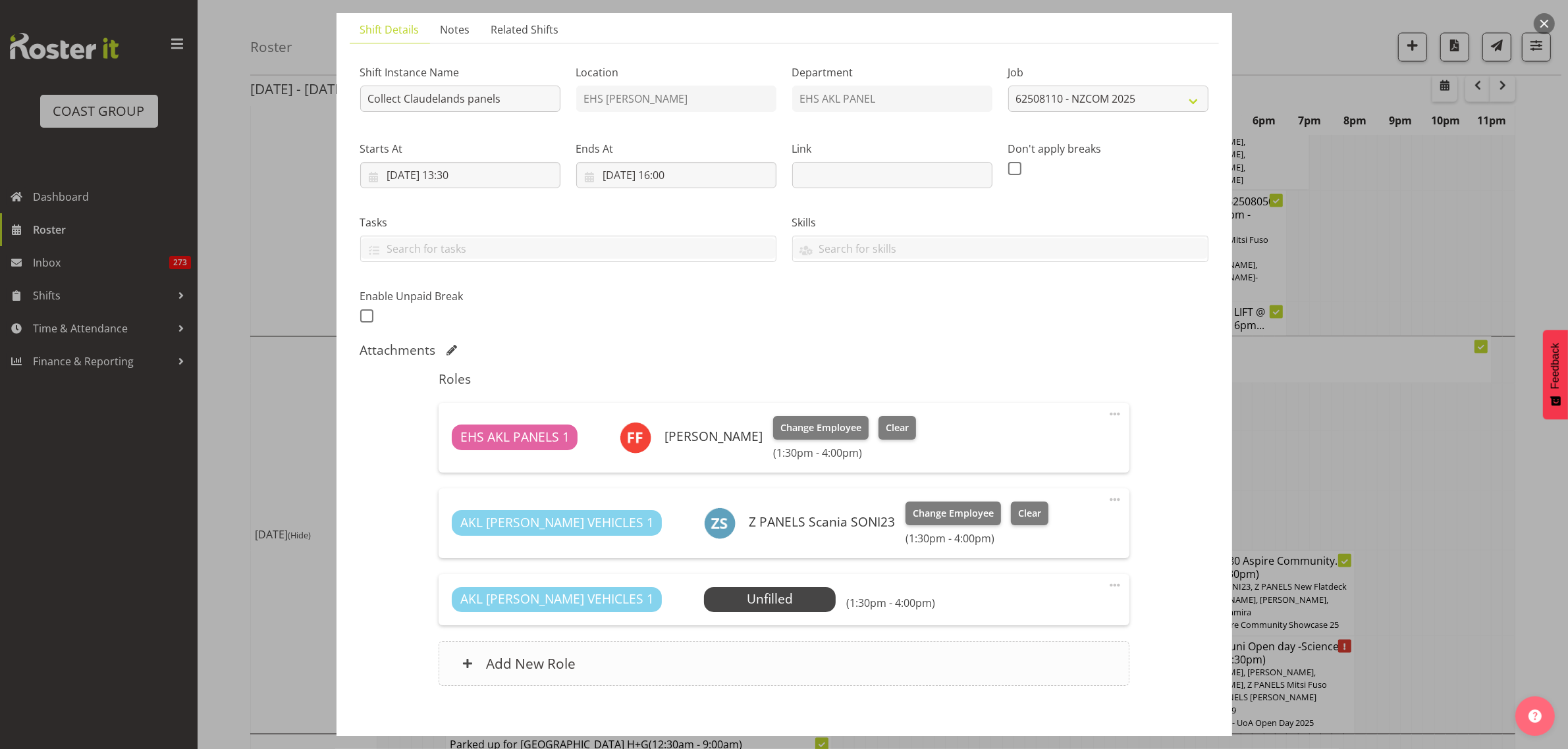
click at [911, 657] on div "Add New Role" at bounding box center [784, 663] width 691 height 45
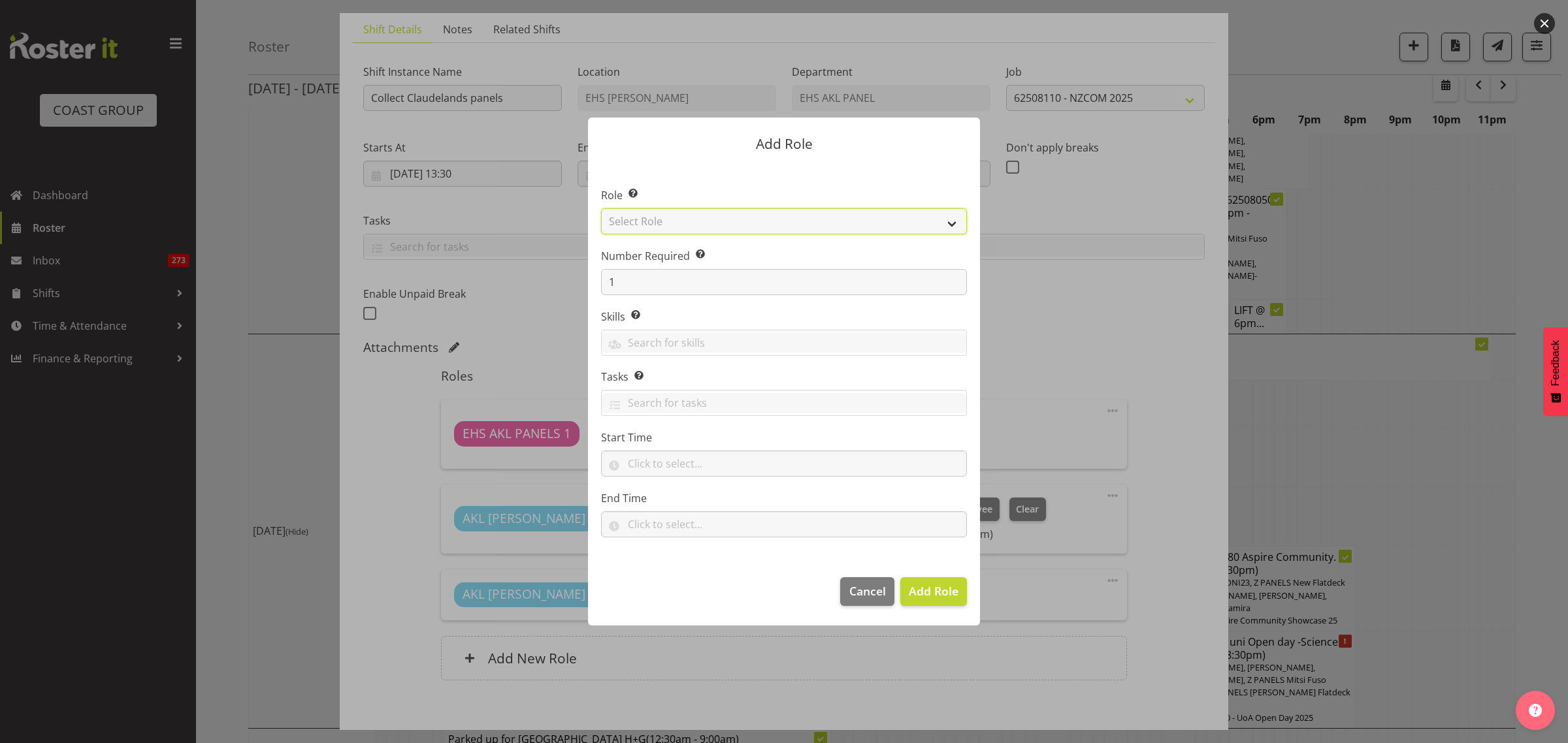
click at [952, 224] on select "Select Role ACCOUNT MANAGER ACCOUNT MANAGER DW ACCOUNTS AKL DIANNA VEHICLES AKL…" at bounding box center [784, 221] width 366 height 26
select select "188"
click at [601, 208] on select "Select Role ACCOUNT MANAGER ACCOUNT MANAGER DW ACCOUNTS AKL DIANNA VEHICLES AKL…" at bounding box center [784, 221] width 366 height 26
click at [632, 282] on input "1" at bounding box center [784, 282] width 366 height 26
type input "2"
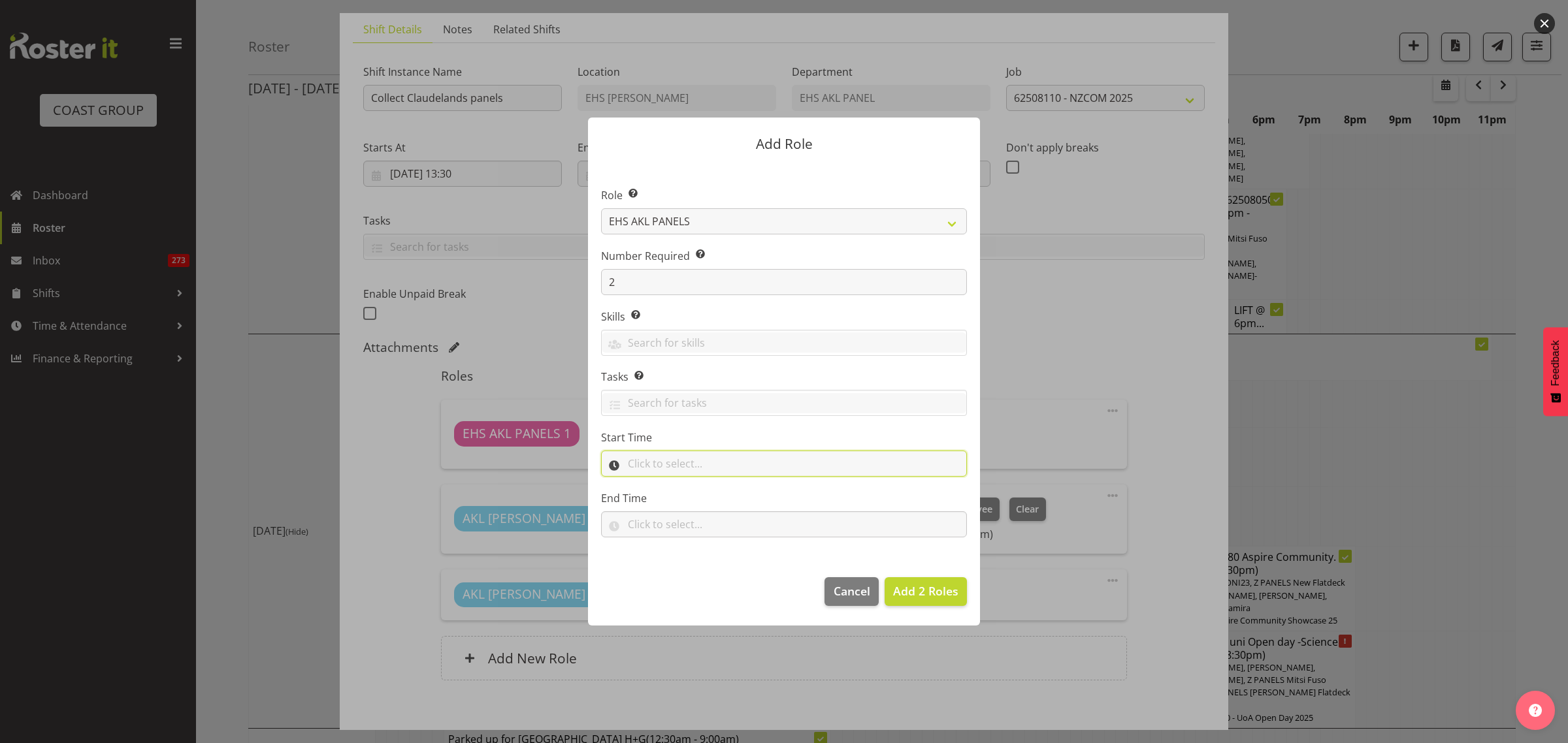
click at [662, 468] on input "text" at bounding box center [784, 463] width 366 height 26
click at [687, 496] on select "00 00 01 02 03 04 05 06 07 08 09 10 11 12 13 14 15 16 17 18 19 20 21 22 23" at bounding box center [690, 497] width 30 height 26
select select "14"
click at [675, 484] on select "00 00 01 02 03 04 05 06 07 08 09 10 11 12 13 14 15 16 17 18 19 20 21 22 23" at bounding box center [690, 497] width 30 height 26
click at [723, 501] on select "00 00 01 02 03 04 05 06 07 08 09 10 11 12 13 14 15 16 17 18 19 20 21 22 23 24 2…" at bounding box center [724, 497] width 30 height 26
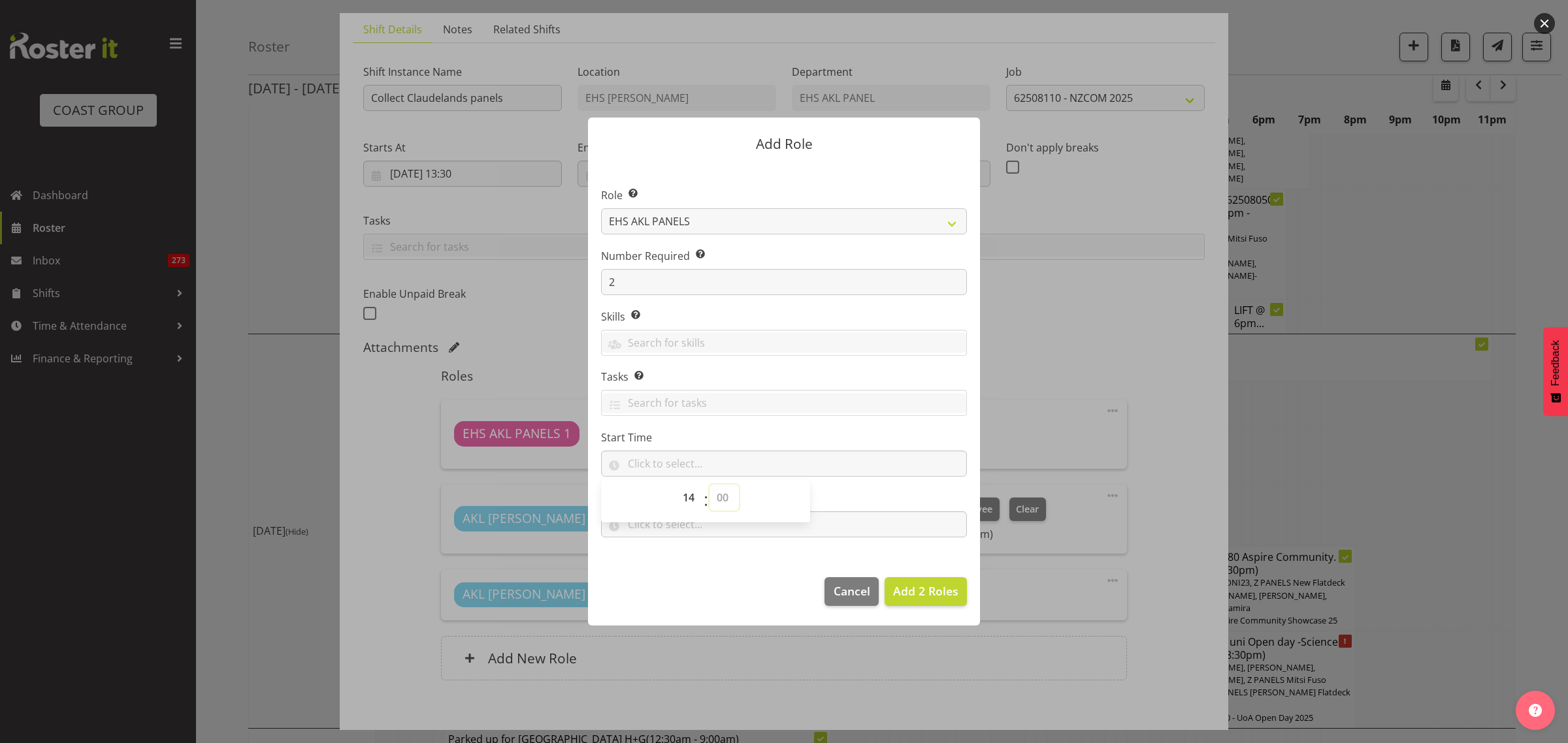
select select "0"
click at [709, 484] on select "00 00 01 02 03 04 05 06 07 08 09 10 11 12 13 14 15 16 17 18 19 20 21 22 23 24 2…" at bounding box center [724, 497] width 30 height 26
type input "14:00"
click at [849, 523] on input "text" at bounding box center [784, 524] width 366 height 26
click at [685, 562] on select "00 00 01 02 03 04 05 06 07 08 09 10 11 12 13 14 15 16 17 18 19 20 21 22 23" at bounding box center [690, 558] width 30 height 26
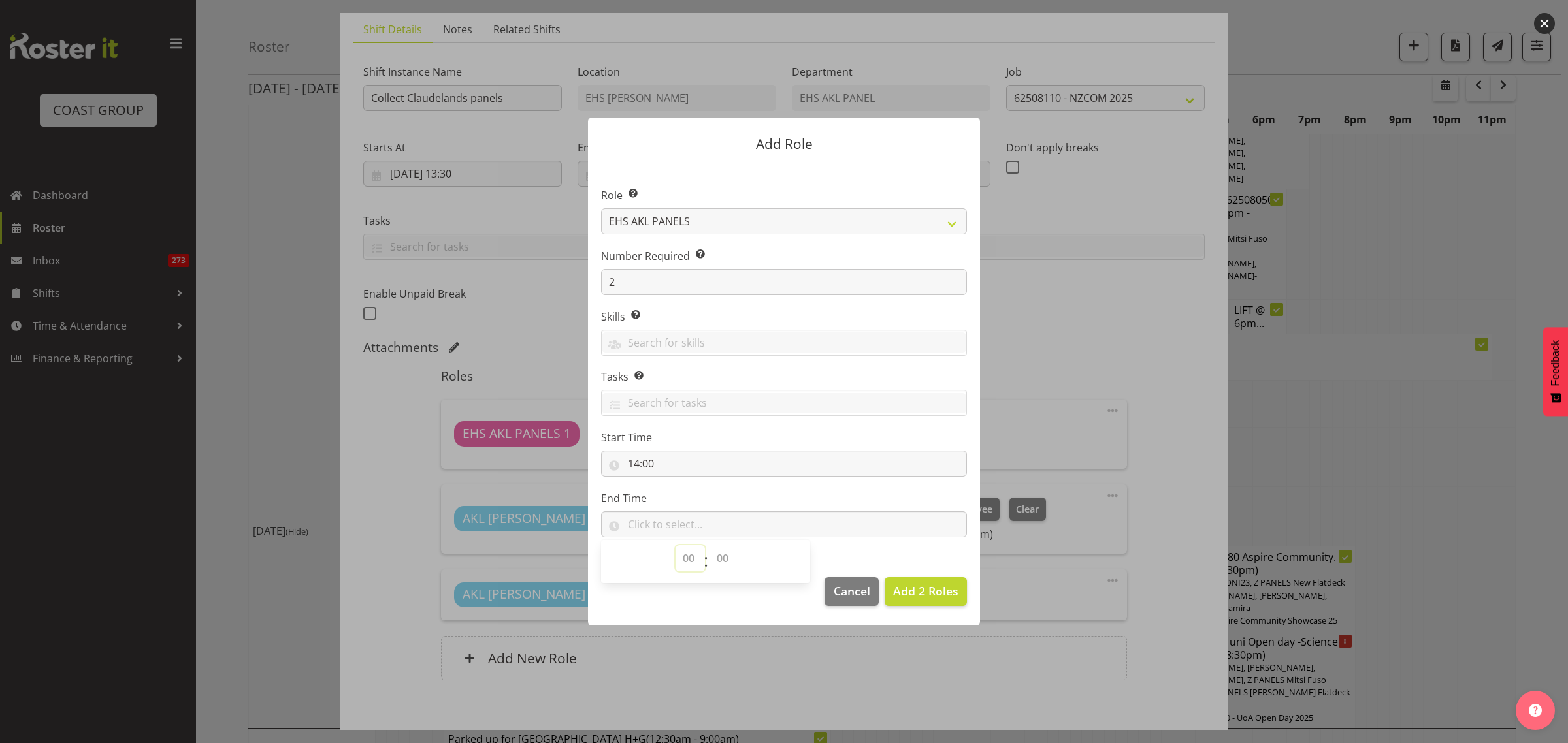
select select "16"
click at [675, 546] on select "00 00 01 02 03 04 05 06 07 08 09 10 11 12 13 14 15 16 17 18 19 20 21 22 23" at bounding box center [690, 558] width 30 height 26
click at [720, 558] on select "00 00 01 02 03 04 05 06 07 08 09 10 11 12 13 14 15 16 17 18 19 20 21 22 23 24 2…" at bounding box center [724, 558] width 30 height 26
select select "0"
click at [709, 546] on select "00 00 01 02 03 04 05 06 07 08 09 10 11 12 13 14 15 16 17 18 19 20 21 22 23 24 2…" at bounding box center [724, 558] width 30 height 26
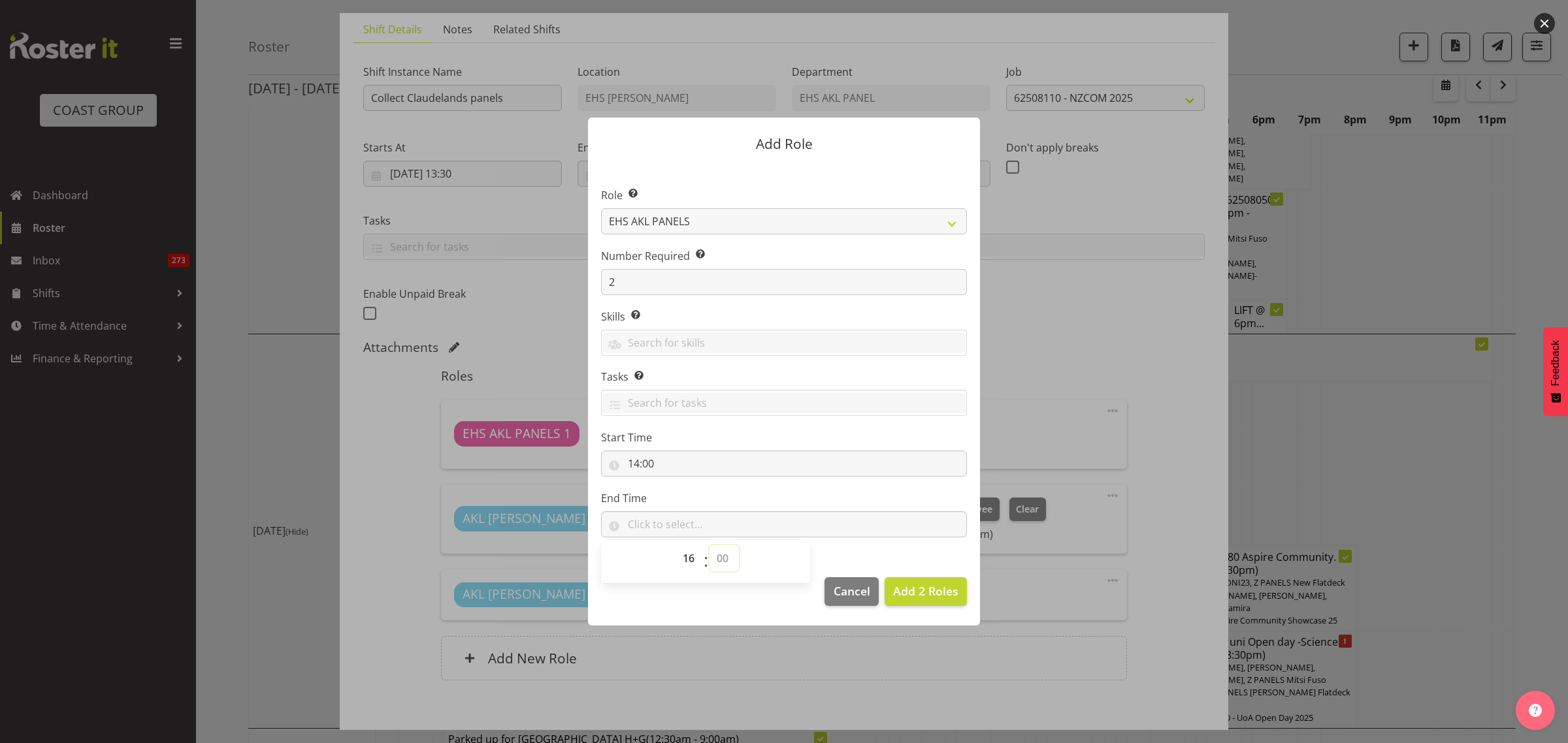
type input "16:00"
click at [921, 591] on span "Add 2 Roles" at bounding box center [925, 591] width 65 height 16
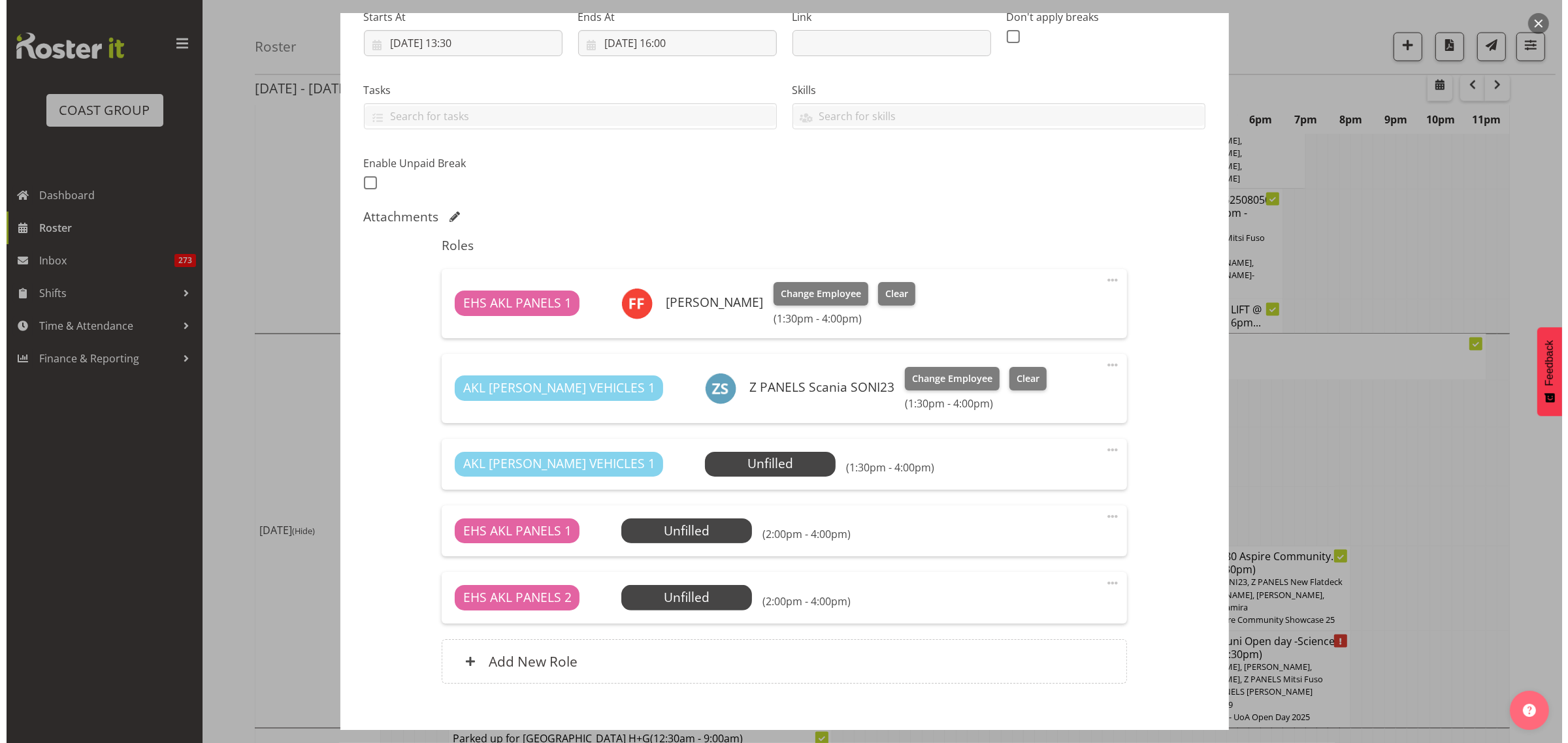
scroll to position [252, 0]
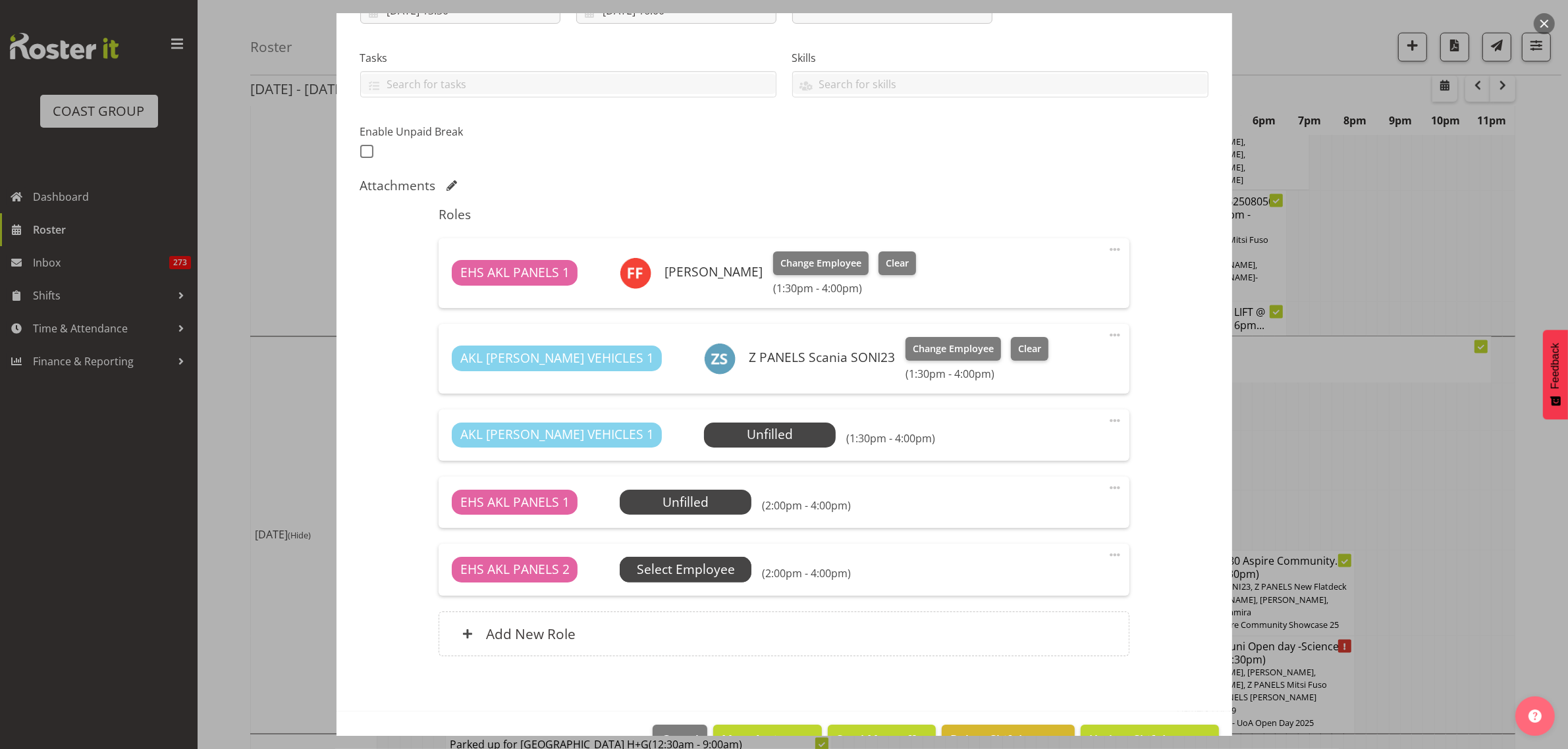
click at [0, 0] on span "Select Employee" at bounding box center [0, 0] width 0 height 0
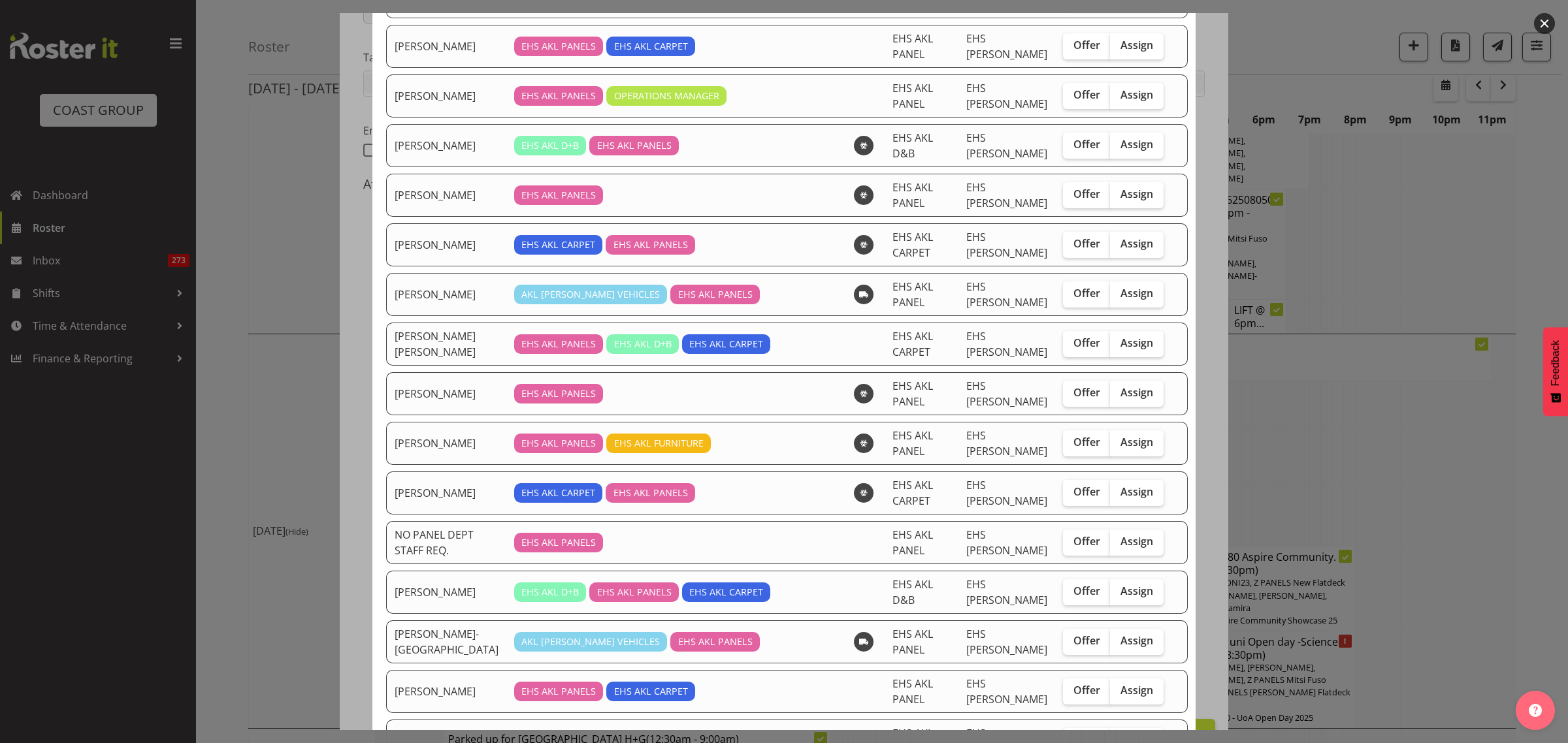
scroll to position [816, 0]
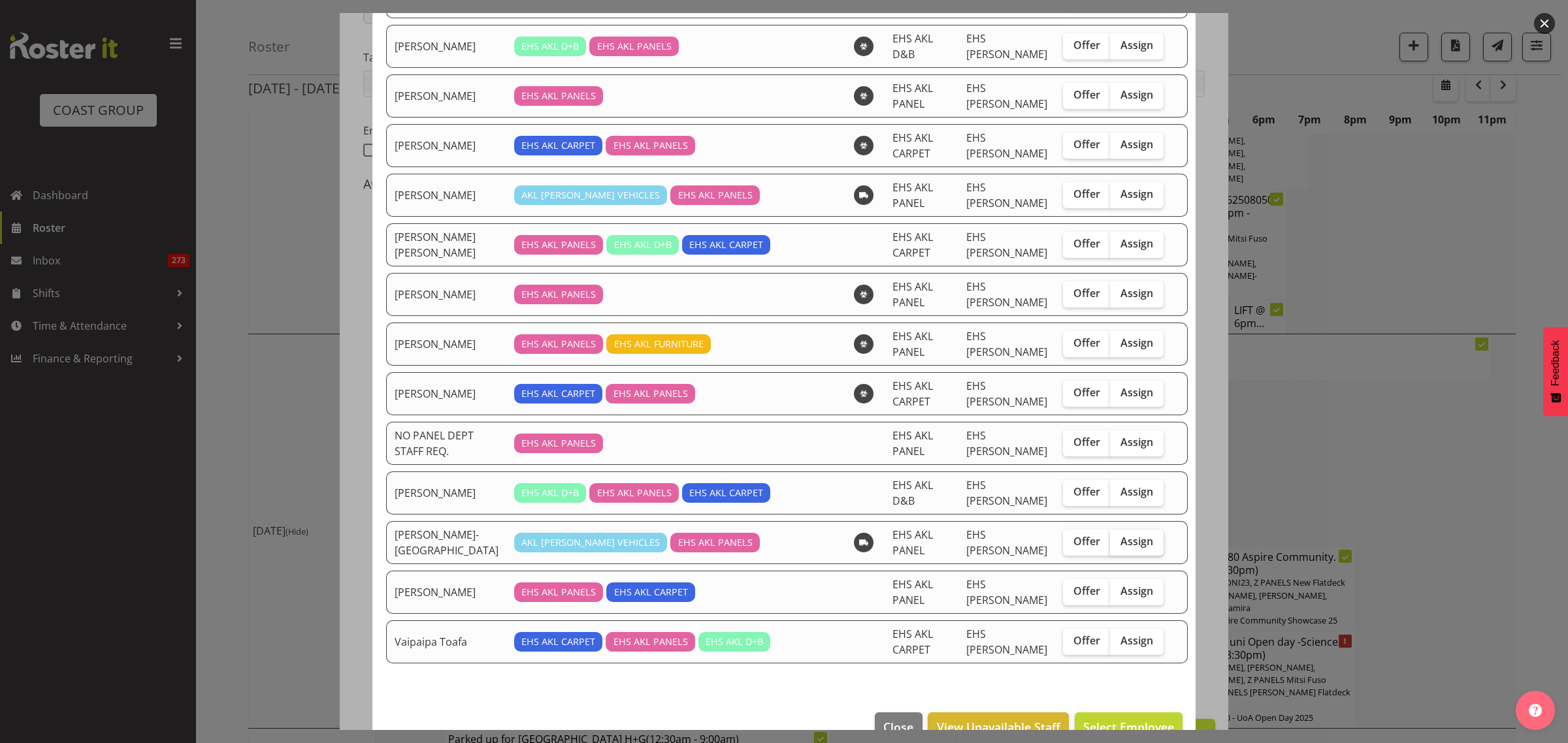
click at [1121, 548] on span "Assign" at bounding box center [1137, 541] width 33 height 13
click at [1116, 546] on input "Assign" at bounding box center [1114, 541] width 8 height 8
checkbox input "true"
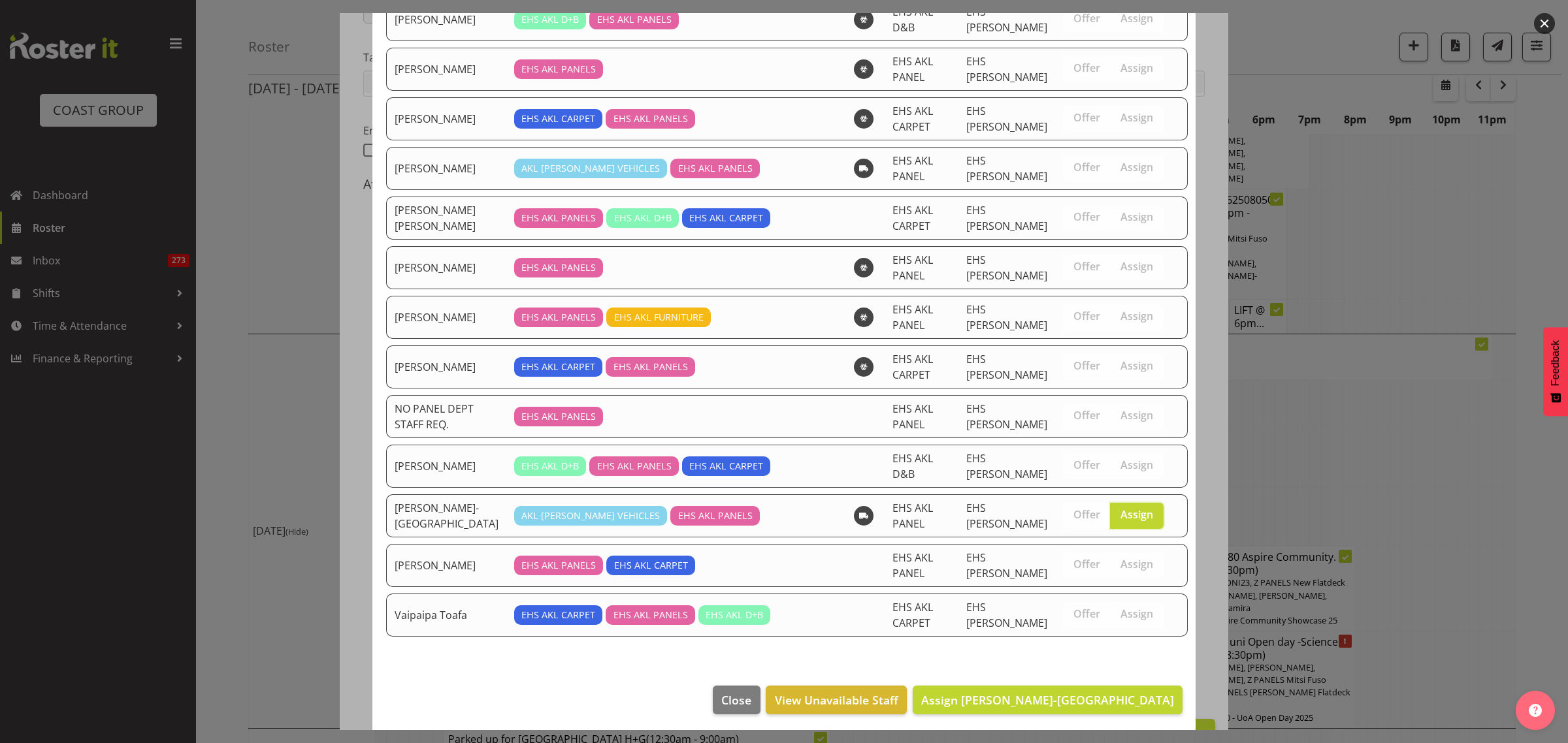
scroll to position [854, 0]
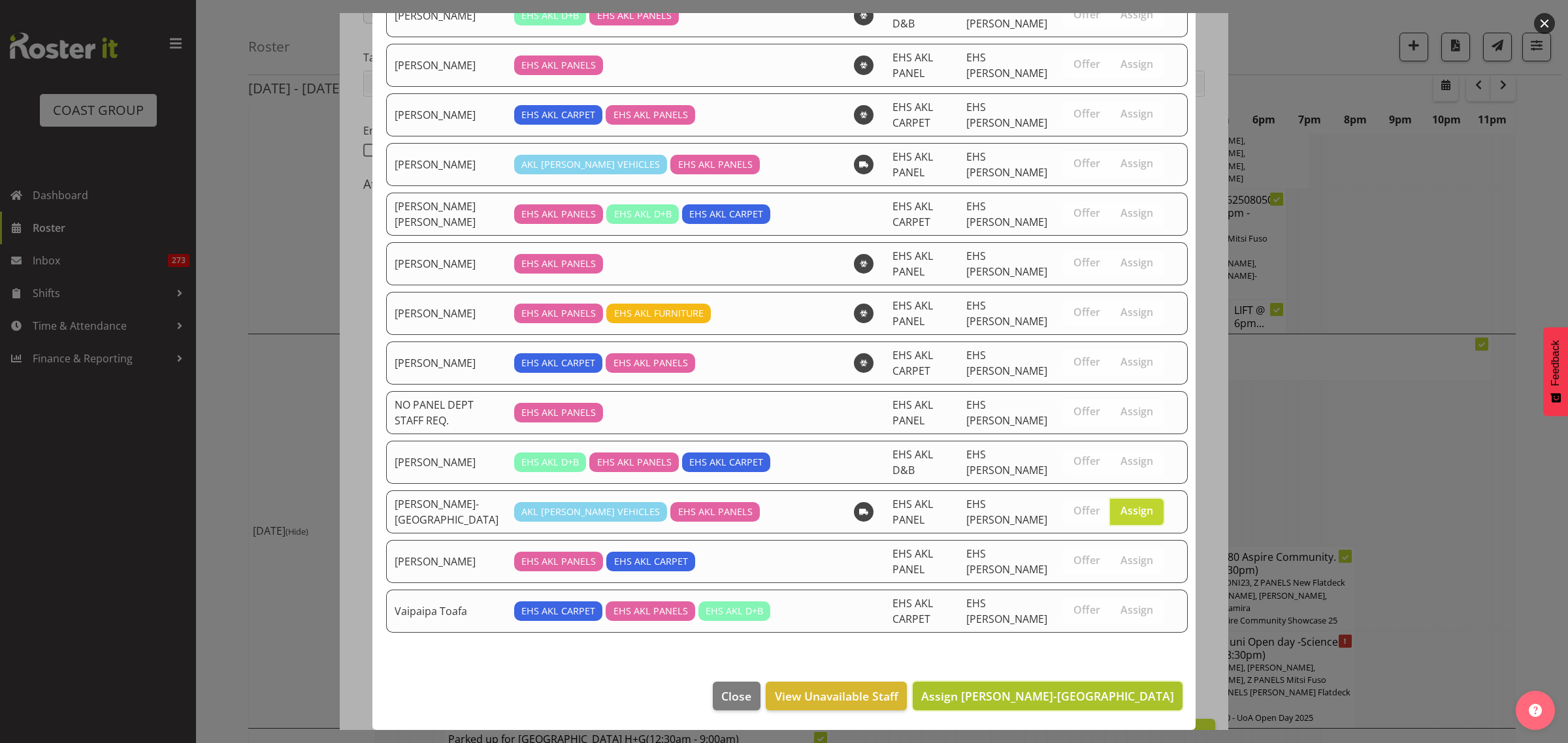
click at [1050, 697] on span "Assign Takaria Leleimua-Kamira" at bounding box center [1047, 696] width 253 height 16
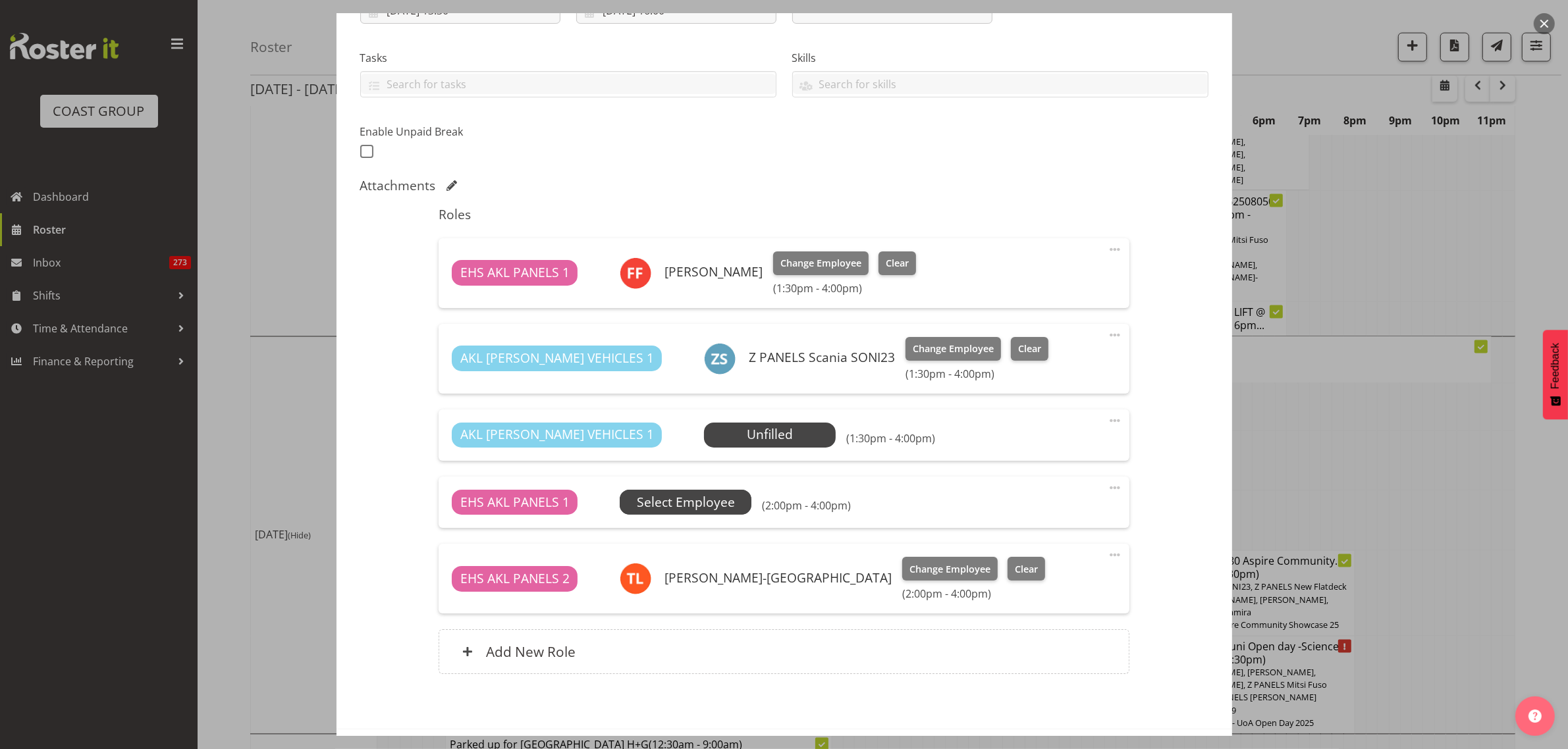
click at [0, 0] on span "Select Employee" at bounding box center [0, 0] width 0 height 0
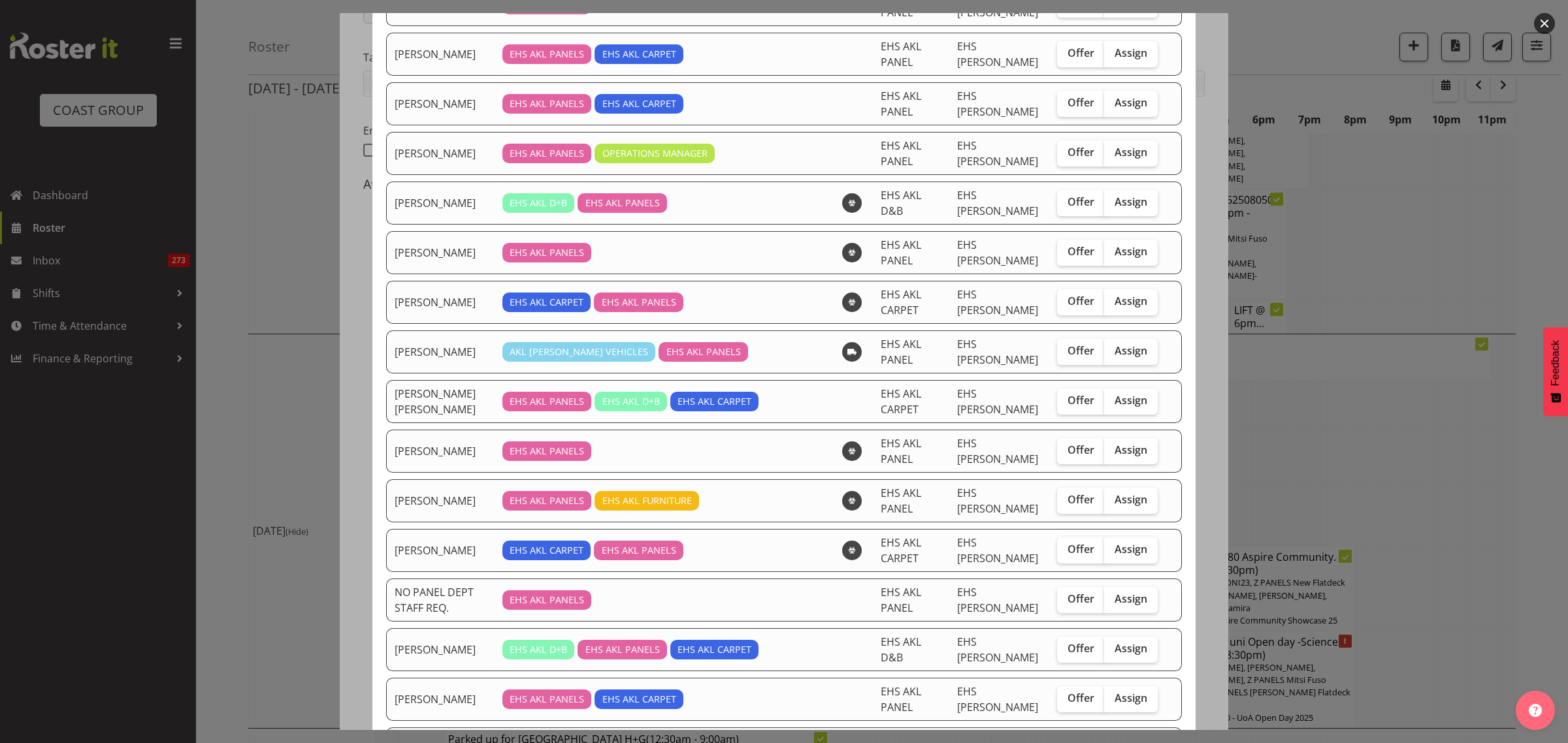
scroll to position [735, 0]
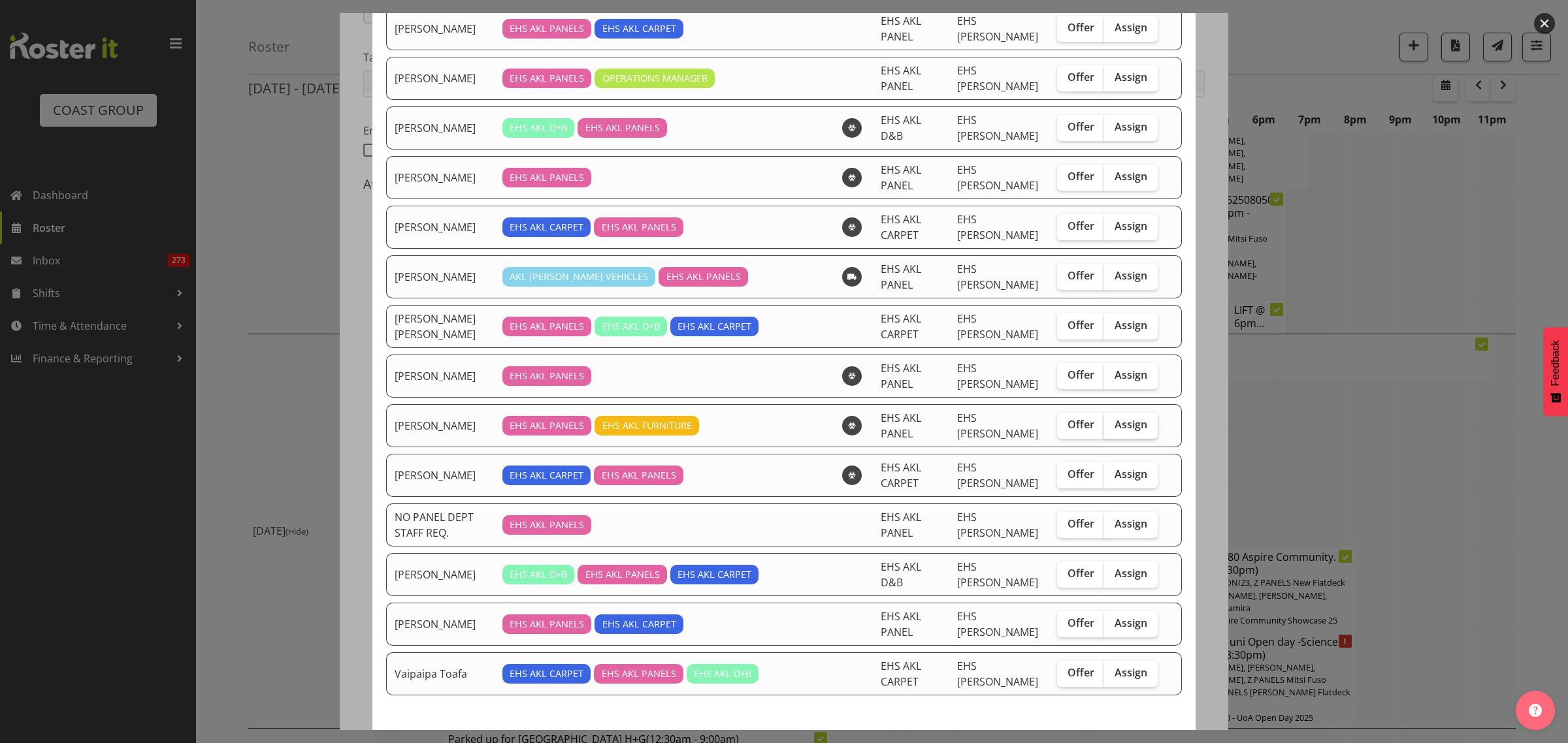
click at [1128, 431] on span "Assign" at bounding box center [1131, 424] width 33 height 13
click at [1112, 429] on input "Assign" at bounding box center [1108, 424] width 8 height 8
checkbox input "true"
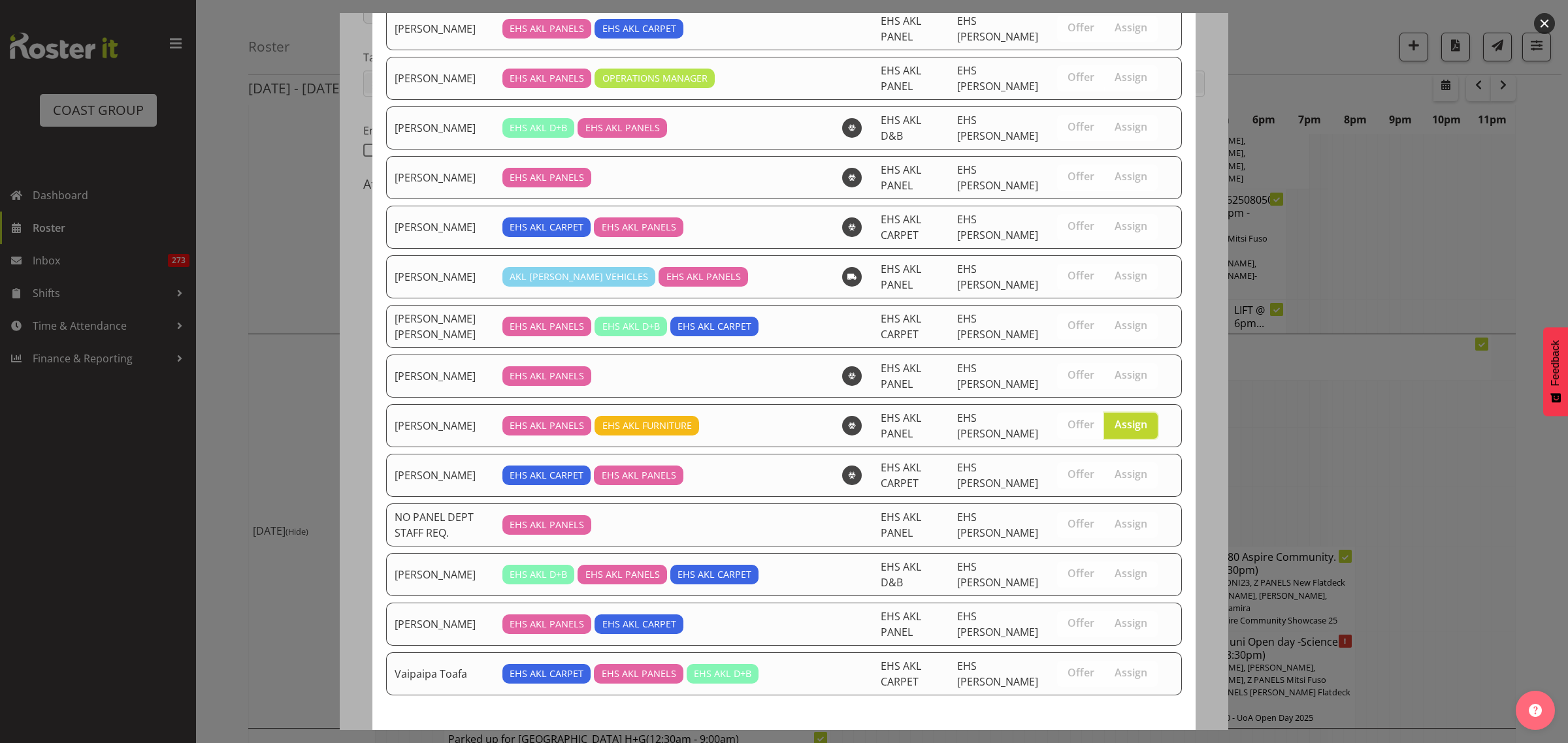
scroll to position [804, 0]
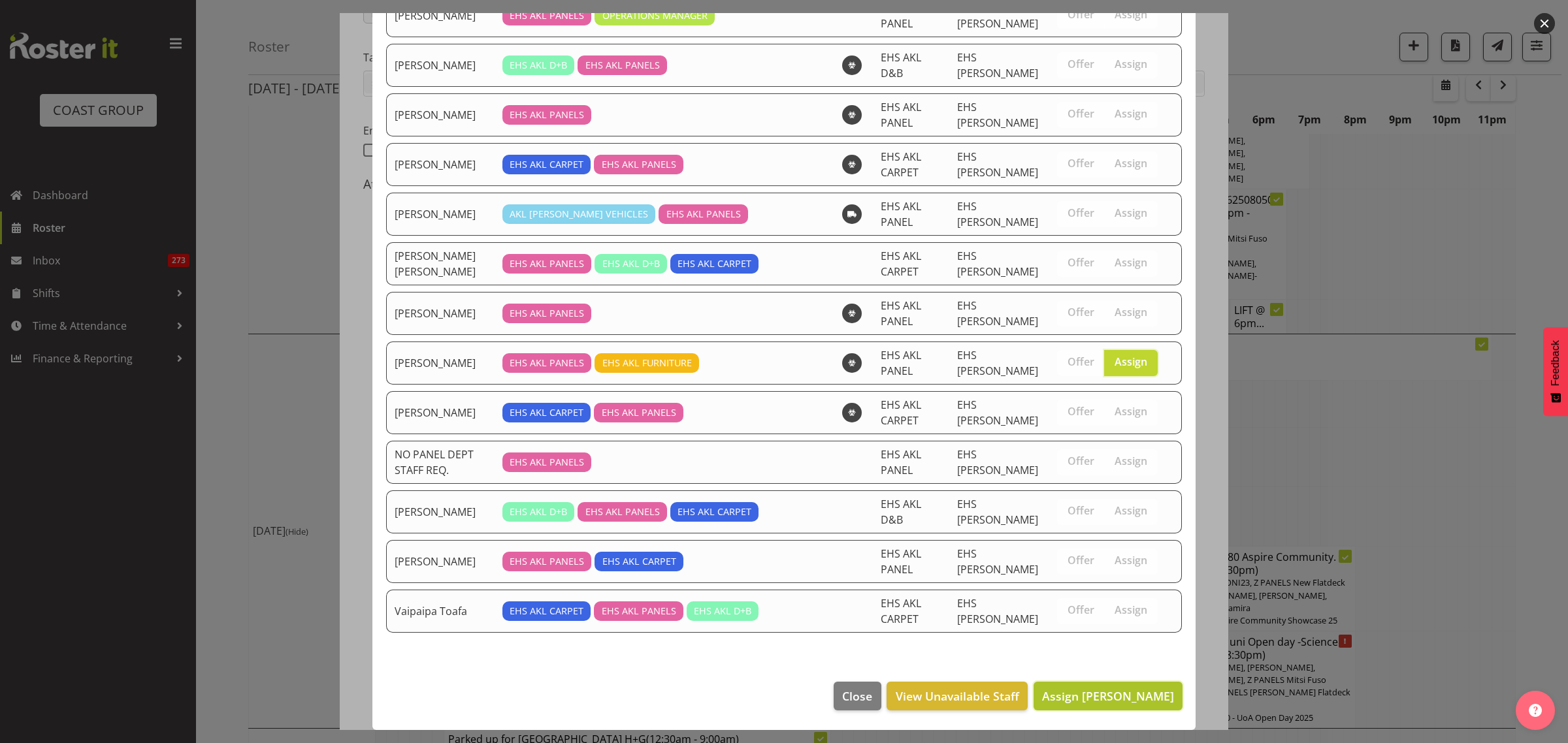
drag, startPoint x: 1066, startPoint y: 693, endPoint x: 1073, endPoint y: 697, distance: 8.1
click at [1066, 693] on span "Assign Matthieu Vendrely" at bounding box center [1108, 696] width 132 height 16
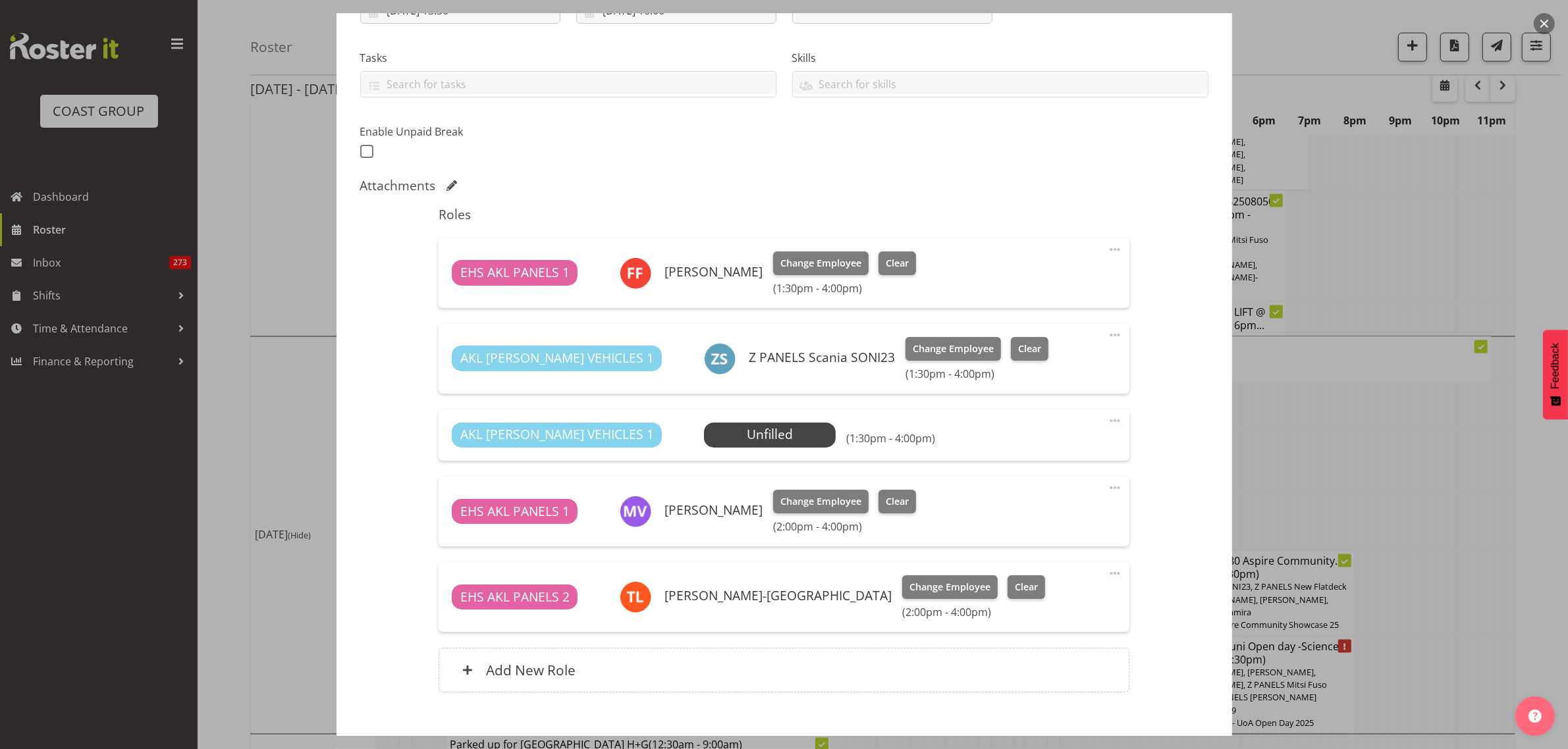
click at [1107, 423] on span at bounding box center [1115, 420] width 16 height 16
click at [1058, 452] on link "Edit" at bounding box center [1059, 452] width 127 height 24
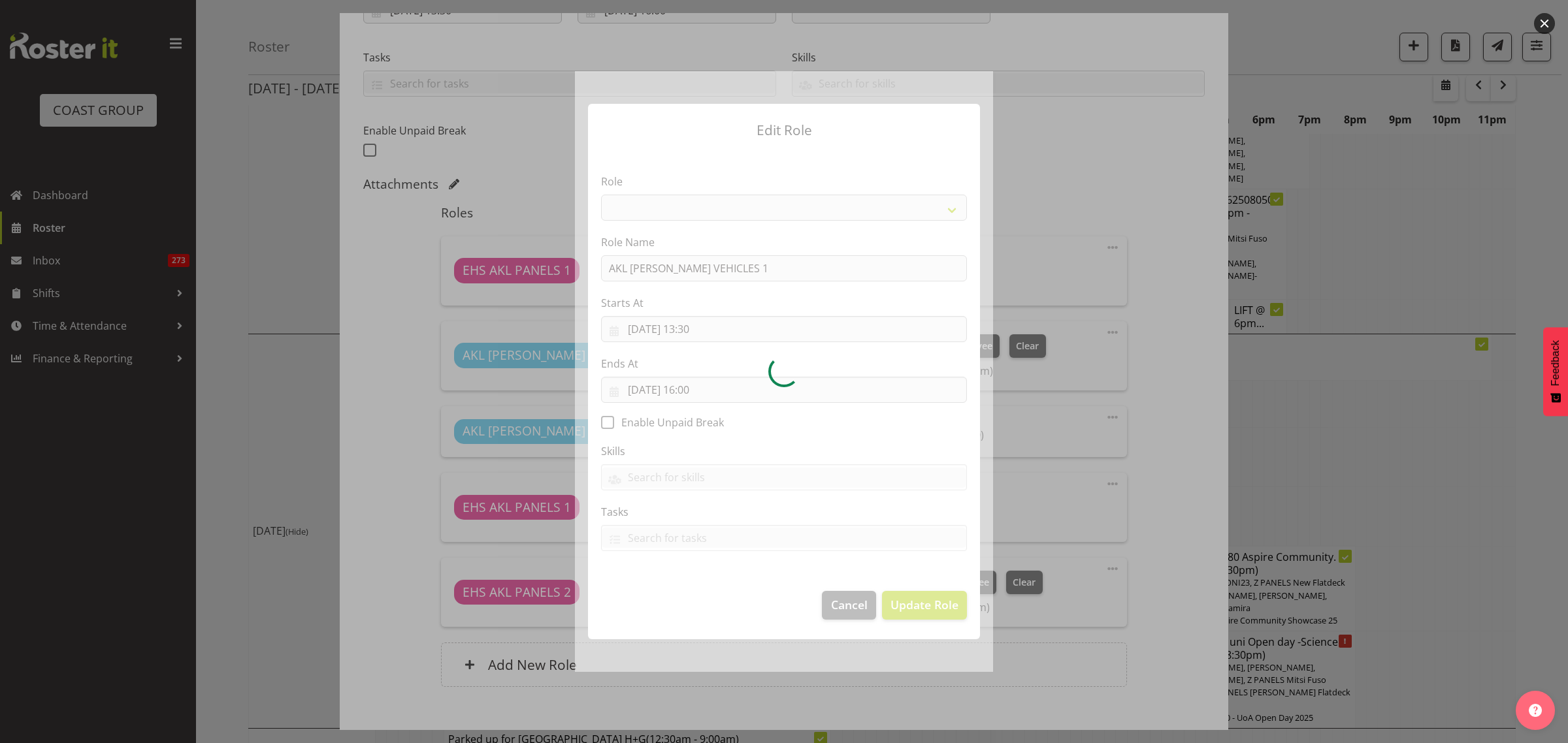
select select "81"
